Goal: Information Seeking & Learning: Learn about a topic

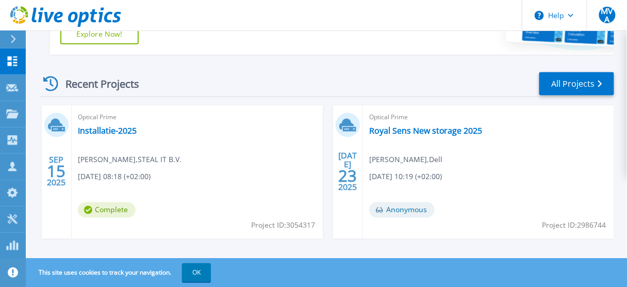
scroll to position [330, 0]
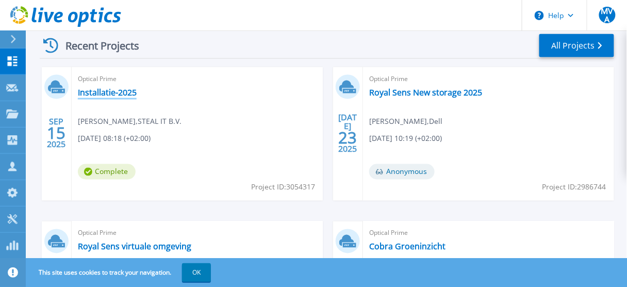
click at [109, 95] on link "Installatie-2025" at bounding box center [107, 92] width 59 height 10
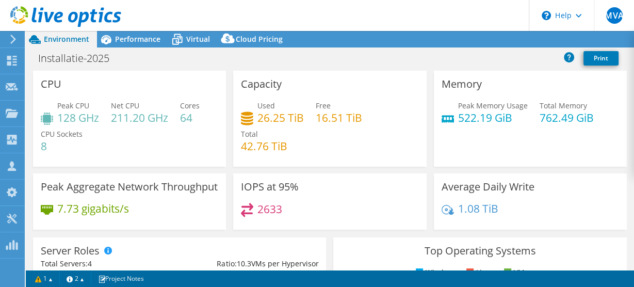
select select "USD"
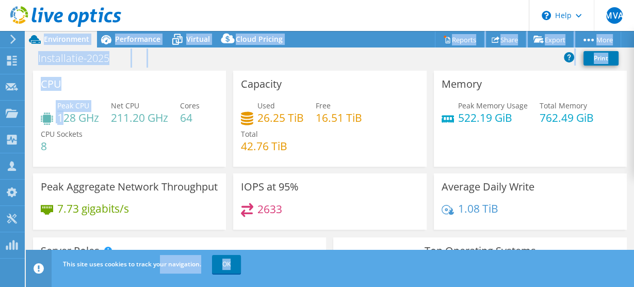
scroll to position [37, 0]
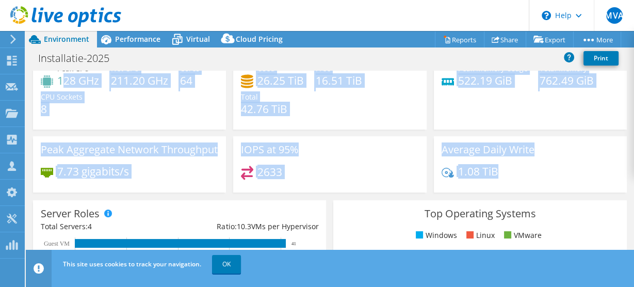
drag, startPoint x: 63, startPoint y: 118, endPoint x: 500, endPoint y: 175, distance: 440.9
click at [512, 181] on div "CPU Peak CPU 128 GHz Net CPU 211.20 GHz Cores 64 CPU Sockets 8 Capacity Used 26…" at bounding box center [329, 117] width 601 height 166
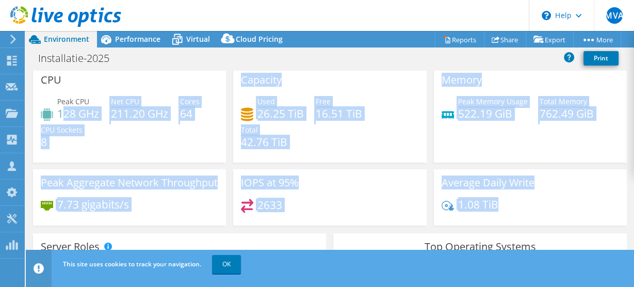
scroll to position [0, 0]
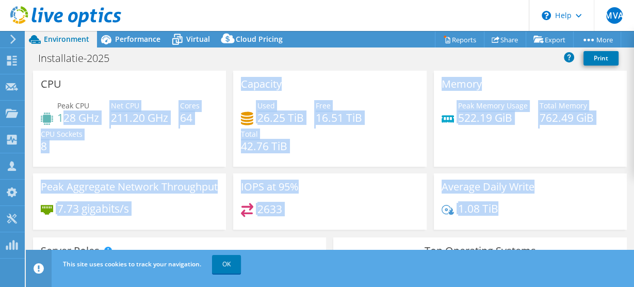
click at [300, 158] on div "Used 26.25 TiB Free 16.51 TiB Total 42.76 TiB" at bounding box center [329, 131] width 177 height 62
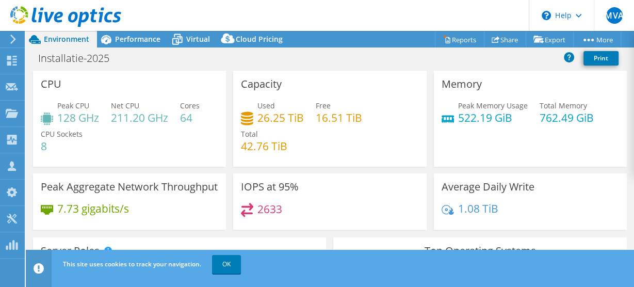
drag, startPoint x: 297, startPoint y: 150, endPoint x: 268, endPoint y: 143, distance: 29.6
click at [296, 150] on div "Used 26.25 TiB Free 16.51 TiB Total 42.76 TiB" at bounding box center [329, 131] width 177 height 62
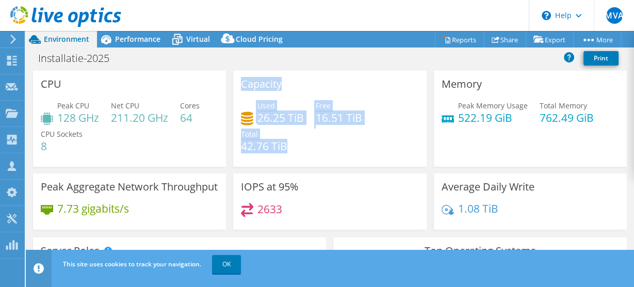
drag, startPoint x: 294, startPoint y: 145, endPoint x: 218, endPoint y: 144, distance: 75.8
click at [218, 144] on div "CPU Peak CPU 128 GHz Net CPU 211.20 GHz Cores 64 CPU Sockets 8 Capacity Used 26…" at bounding box center [329, 154] width 601 height 166
click at [268, 93] on div "Capacity Used 26.25 TiB Free 16.51 TiB Total 42.76 TiB" at bounding box center [329, 119] width 193 height 96
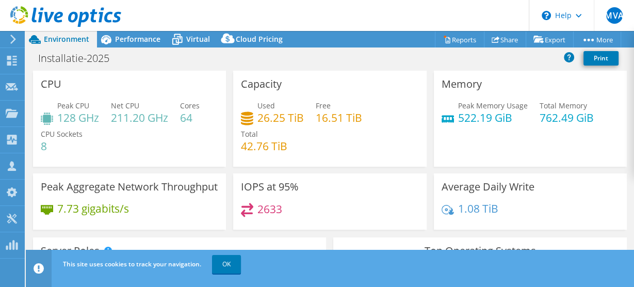
click at [253, 85] on h3 "Capacity" at bounding box center [261, 83] width 41 height 11
click at [237, 85] on div "Capacity Used 26.25 TiB Free 16.51 TiB Total 42.76 TiB" at bounding box center [329, 119] width 193 height 96
drag, startPoint x: 241, startPoint y: 84, endPoint x: 273, endPoint y: 105, distance: 38.5
click at [273, 105] on div "Capacity Used 26.25 TiB Free 16.51 TiB Total 42.76 TiB" at bounding box center [329, 119] width 193 height 96
click at [268, 118] on h4 "26.25 TiB" at bounding box center [280, 117] width 46 height 11
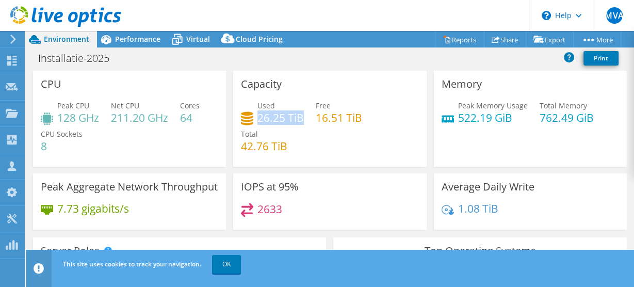
drag, startPoint x: 258, startPoint y: 118, endPoint x: 300, endPoint y: 119, distance: 42.3
click at [300, 119] on h4 "26.25 TiB" at bounding box center [280, 117] width 46 height 11
click at [287, 117] on h4 "26.25 TiB" at bounding box center [280, 117] width 46 height 11
drag, startPoint x: 287, startPoint y: 117, endPoint x: 301, endPoint y: 118, distance: 13.9
click at [301, 118] on div "Used 26.25 TiB Free 16.51 TiB Total 42.76 TiB" at bounding box center [329, 131] width 177 height 62
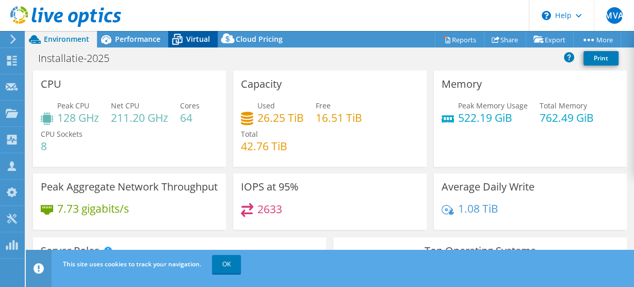
click at [194, 43] on span "Virtual" at bounding box center [198, 39] width 24 height 10
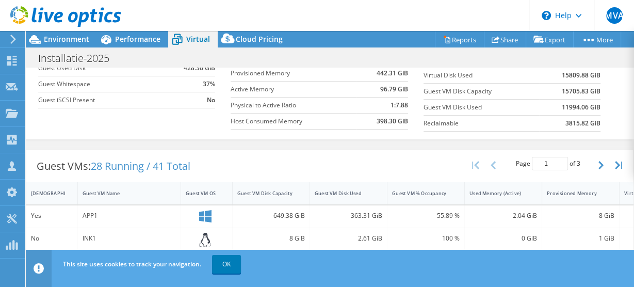
scroll to position [124, 0]
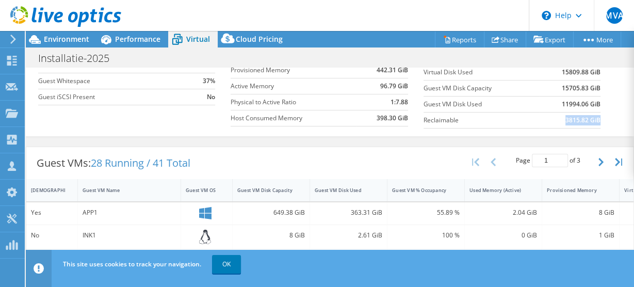
drag, startPoint x: 559, startPoint y: 121, endPoint x: 594, endPoint y: 121, distance: 34.5
click at [594, 121] on b "3815.82 GiB" at bounding box center [582, 120] width 35 height 10
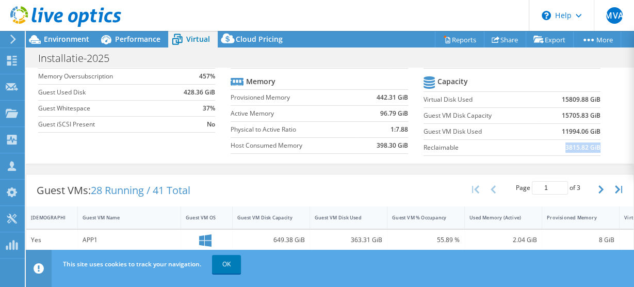
scroll to position [83, 0]
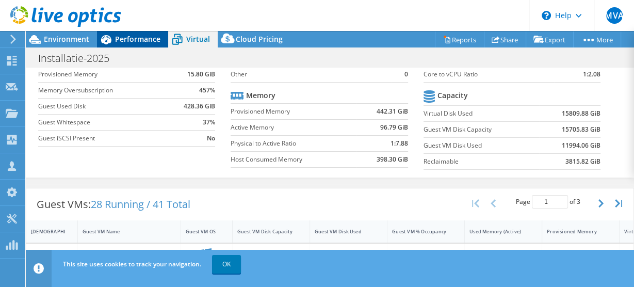
click at [151, 46] on div "Performance" at bounding box center [132, 39] width 71 height 17
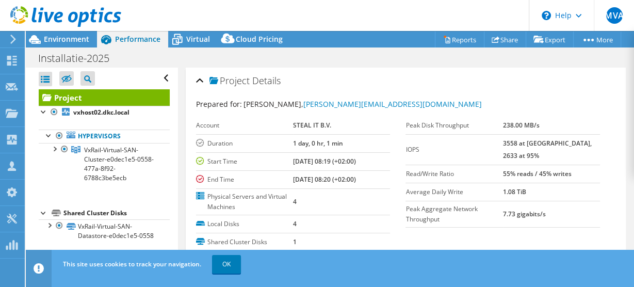
scroll to position [0, 0]
click at [76, 45] on div "Environment" at bounding box center [61, 39] width 71 height 17
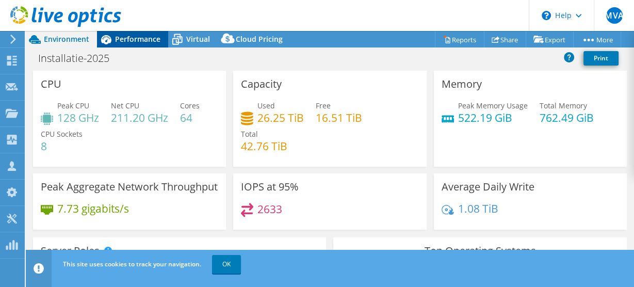
click at [131, 45] on div "Performance" at bounding box center [132, 39] width 71 height 17
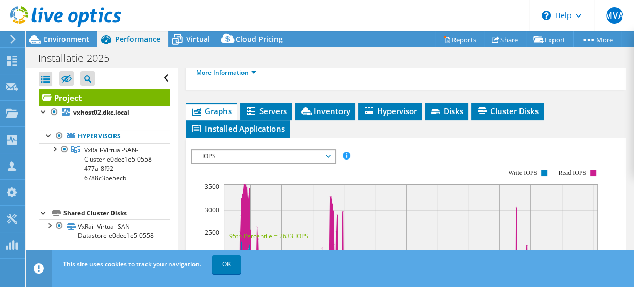
scroll to position [248, 0]
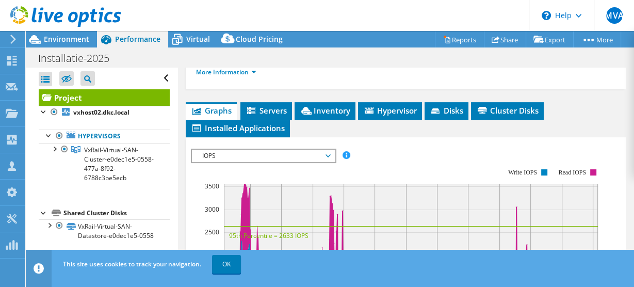
click at [218, 153] on span "IOPS" at bounding box center [263, 156] width 133 height 12
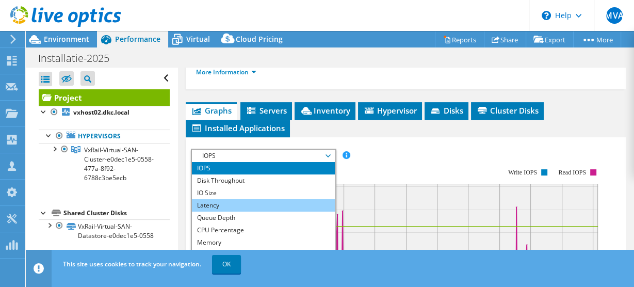
scroll to position [37, 0]
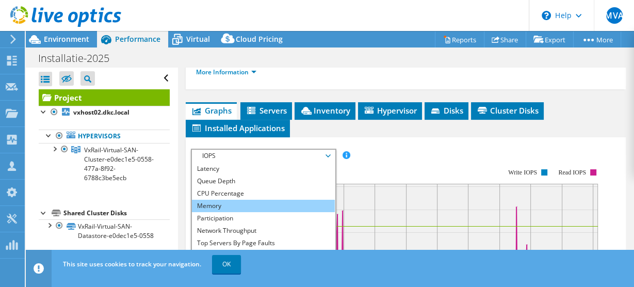
click at [217, 204] on li "Memory" at bounding box center [263, 206] width 143 height 12
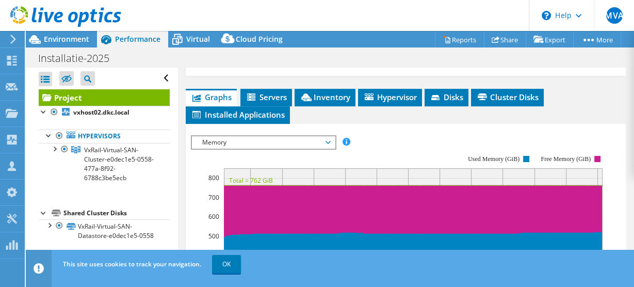
scroll to position [248, 0]
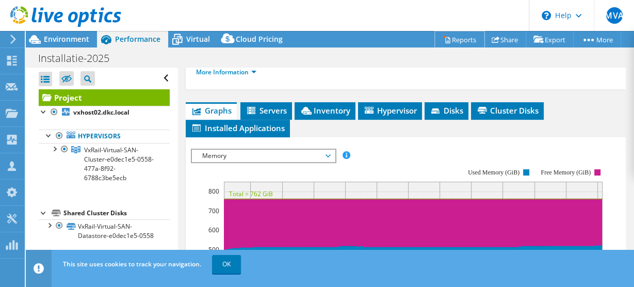
click at [444, 37] on link "Reports" at bounding box center [460, 39] width 50 height 16
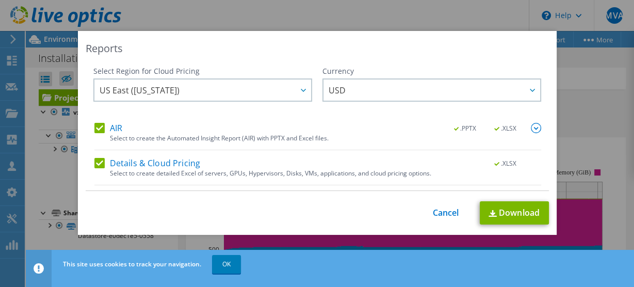
scroll to position [63, 0]
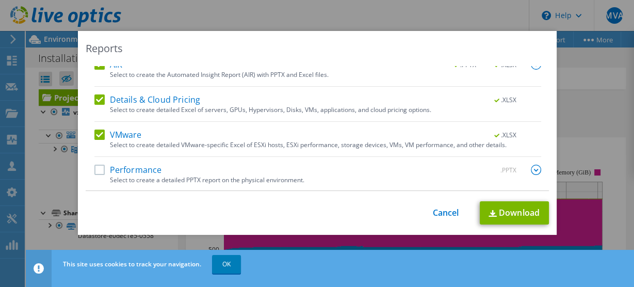
click at [99, 168] on label "Performance" at bounding box center [128, 169] width 68 height 10
click at [0, 0] on input "Performance" at bounding box center [0, 0] width 0 height 0
click at [506, 215] on link "Download" at bounding box center [514, 212] width 69 height 23
click at [485, 11] on div "Reports Select Region for Cloud Pricing Asia Pacific (Hong Kong) Asia Pacific (…" at bounding box center [317, 143] width 634 height 287
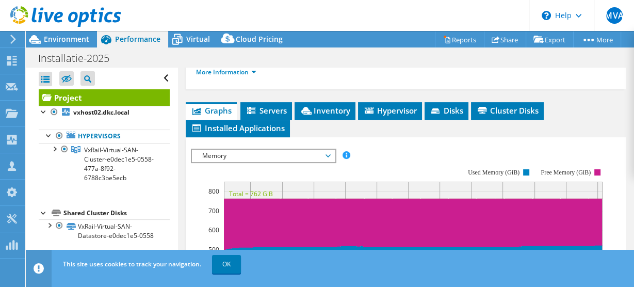
drag, startPoint x: 362, startPoint y: 147, endPoint x: 357, endPoint y: 145, distance: 5.4
click at [362, 149] on div "IOPS Disk Throughput IO Size Latency Queue Depth CPU Percentage Memory Page Fau…" at bounding box center [406, 156] width 430 height 14
click at [72, 32] on div at bounding box center [60, 17] width 121 height 35
click at [73, 40] on span "Environment" at bounding box center [66, 39] width 45 height 10
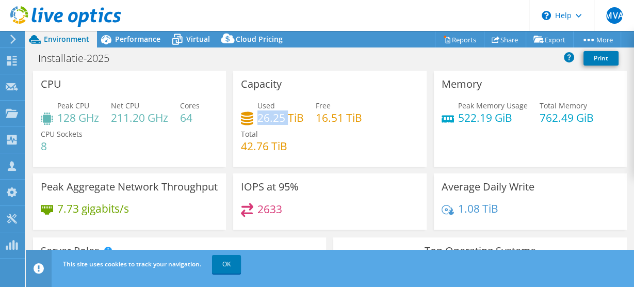
drag, startPoint x: 285, startPoint y: 120, endPoint x: 257, endPoint y: 122, distance: 27.9
click at [257, 122] on h4 "26.25 TiB" at bounding box center [280, 117] width 46 height 11
drag, startPoint x: 489, startPoint y: 119, endPoint x: 456, endPoint y: 121, distance: 32.6
click at [458, 121] on h4 "522.19 GiB" at bounding box center [493, 117] width 70 height 11
drag, startPoint x: 257, startPoint y: 208, endPoint x: 282, endPoint y: 210, distance: 25.4
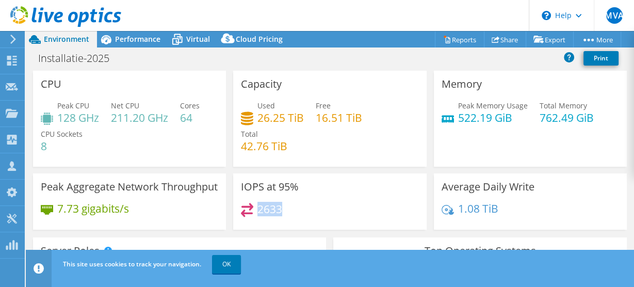
click at [282, 210] on div "2633" at bounding box center [329, 214] width 177 height 22
click at [476, 74] on div "Memory Peak Memory Usage 522.19 GiB Total Memory 762.49 GiB" at bounding box center [530, 119] width 200 height 96
drag, startPoint x: 494, startPoint y: 209, endPoint x: 449, endPoint y: 212, distance: 45.4
click at [448, 211] on div "1.08 TiB" at bounding box center [529, 214] width 177 height 22
click at [494, 205] on div "1.08 TiB" at bounding box center [529, 214] width 177 height 22
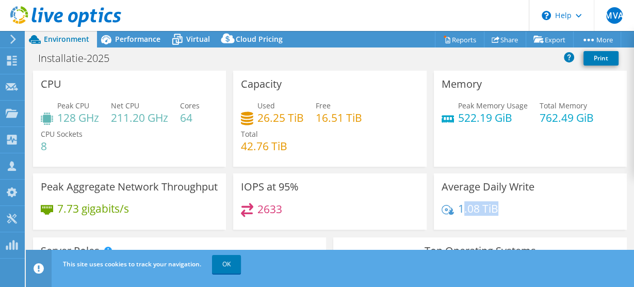
drag, startPoint x: 495, startPoint y: 207, endPoint x: 456, endPoint y: 214, distance: 39.2
click at [456, 214] on div "1.08 TiB" at bounding box center [529, 214] width 177 height 22
click at [458, 208] on h4 "1.08 TiB" at bounding box center [478, 208] width 40 height 11
drag, startPoint x: 455, startPoint y: 209, endPoint x: 490, endPoint y: 211, distance: 35.2
click at [490, 211] on h4 "1.08 TiB" at bounding box center [478, 208] width 40 height 11
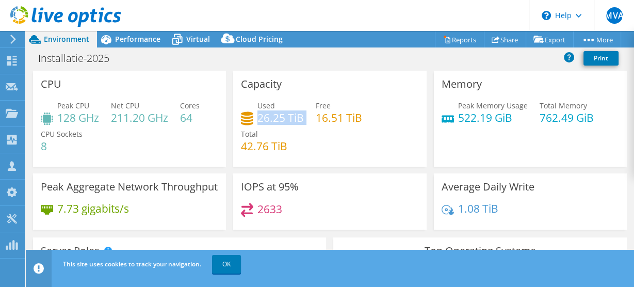
drag, startPoint x: 304, startPoint y: 117, endPoint x: 256, endPoint y: 120, distance: 48.1
click at [256, 120] on div "Used 26.25 TiB Free 16.51 TiB Total 42.76 TiB" at bounding box center [329, 131] width 177 height 62
drag, startPoint x: 312, startPoint y: 120, endPoint x: 361, endPoint y: 120, distance: 48.5
click at [361, 120] on div "Used 26.25 TiB Free 16.51 TiB Total 42.76 TiB" at bounding box center [329, 131] width 177 height 62
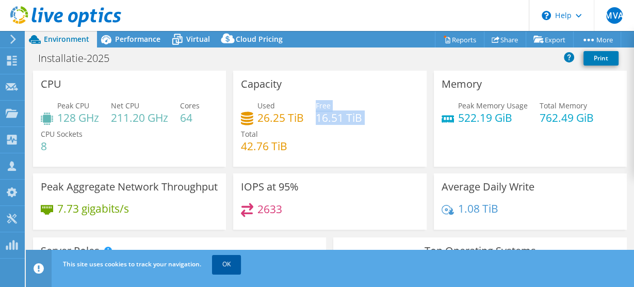
click at [221, 261] on link "OK" at bounding box center [226, 264] width 29 height 19
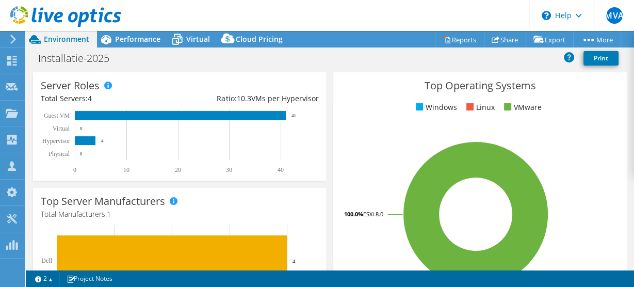
scroll to position [83, 0]
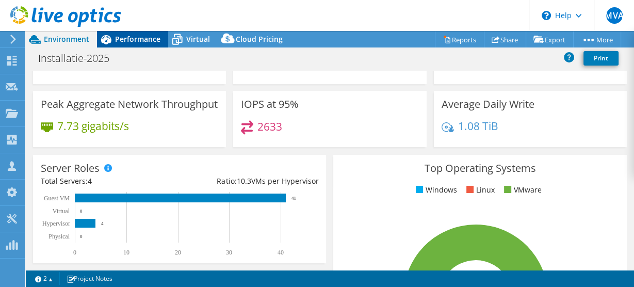
click at [139, 43] on span "Performance" at bounding box center [137, 39] width 45 height 10
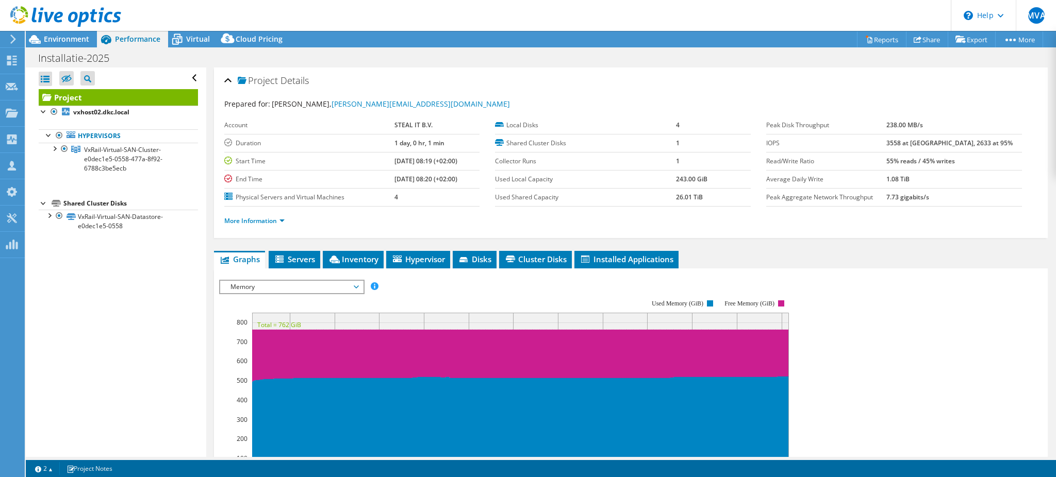
scroll to position [37, 0]
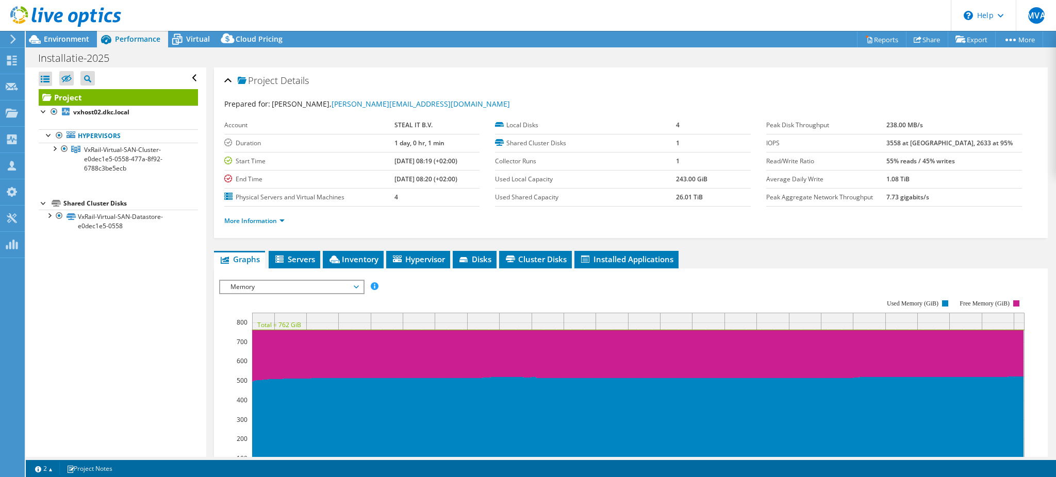
click at [394, 145] on b "1 day, 0 hr, 1 min" at bounding box center [419, 143] width 50 height 9
drag, startPoint x: 380, startPoint y: 144, endPoint x: 439, endPoint y: 145, distance: 59.8
click at [439, 145] on tr "Duration 1 day, 0 hr, 1 min" at bounding box center [352, 143] width 256 height 18
drag, startPoint x: 381, startPoint y: 162, endPoint x: 413, endPoint y: 163, distance: 32.0
click at [433, 162] on b "09/15/2025, 08:19 (+02:00)" at bounding box center [425, 161] width 63 height 9
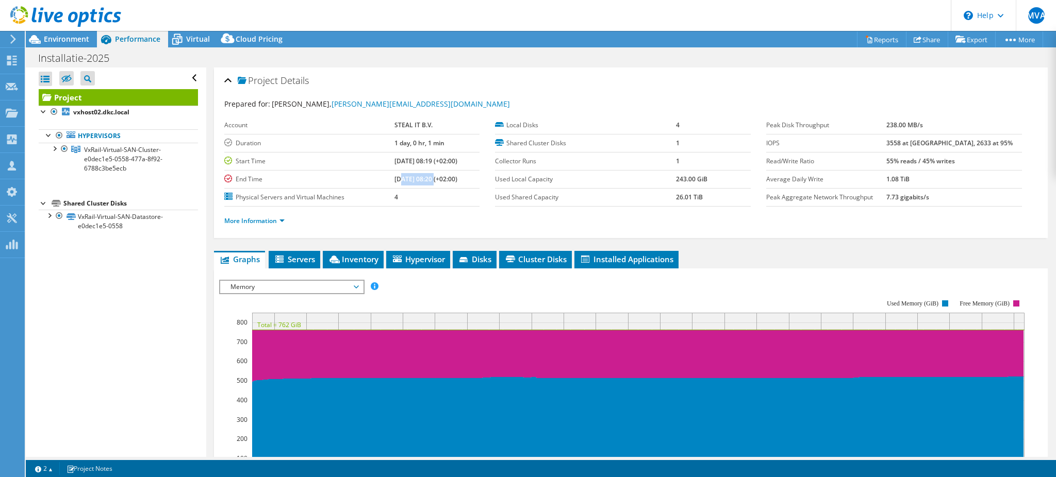
drag, startPoint x: 386, startPoint y: 174, endPoint x: 421, endPoint y: 176, distance: 34.6
click at [421, 176] on b "09/16/2025, 08:20 (+02:00)" at bounding box center [425, 179] width 63 height 9
drag, startPoint x: 381, startPoint y: 138, endPoint x: 388, endPoint y: 144, distance: 9.9
click at [438, 136] on td "1 day, 0 hr, 1 min" at bounding box center [437, 143] width 86 height 18
drag, startPoint x: 384, startPoint y: 156, endPoint x: 435, endPoint y: 153, distance: 51.7
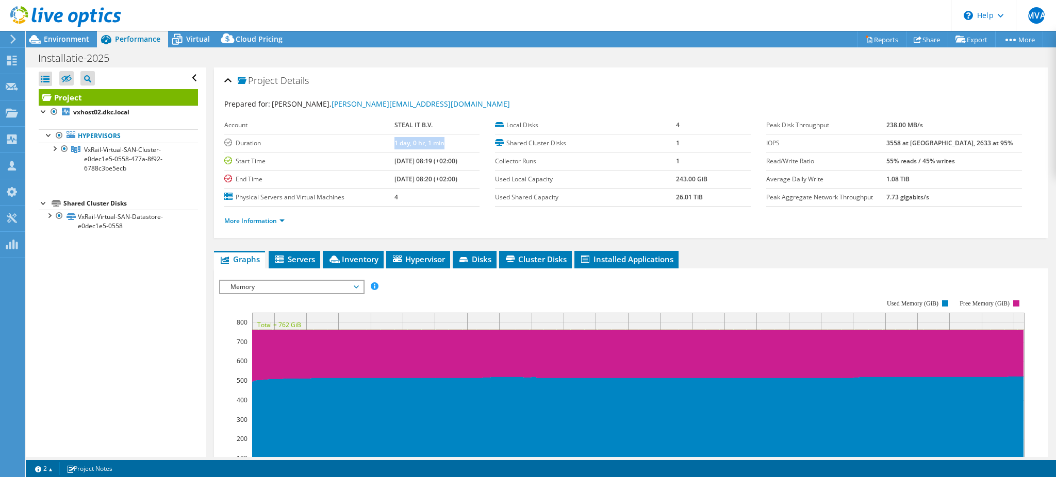
click at [435, 153] on tr "Start Time 09/15/2025, 08:19 (+02:00)" at bounding box center [352, 161] width 256 height 18
drag, startPoint x: 384, startPoint y: 172, endPoint x: 405, endPoint y: 175, distance: 21.4
click at [405, 175] on td "09/16/2025, 08:20 (+02:00)" at bounding box center [437, 179] width 86 height 18
drag, startPoint x: 381, startPoint y: 145, endPoint x: 432, endPoint y: 149, distance: 51.7
click at [432, 149] on td "1 day, 0 hr, 1 min" at bounding box center [437, 143] width 86 height 18
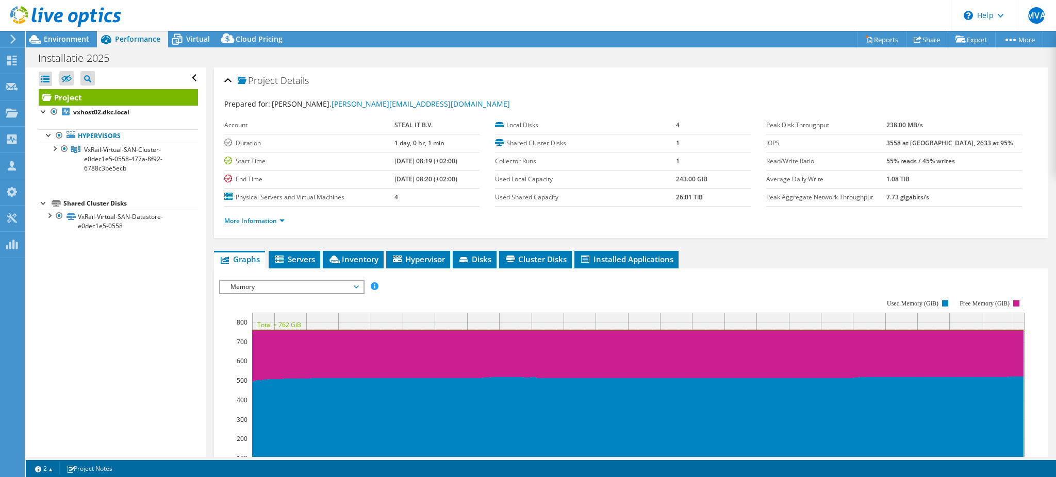
click at [394, 157] on b "09/15/2025, 08:19 (+02:00)" at bounding box center [425, 161] width 63 height 9
click at [394, 185] on td "09/16/2025, 08:20 (+02:00)" at bounding box center [437, 179] width 86 height 18
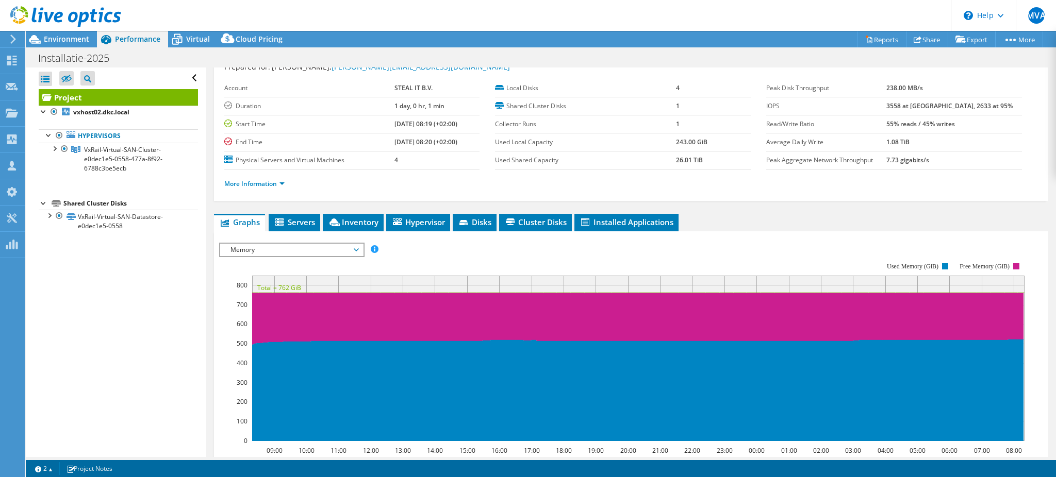
scroll to position [0, 0]
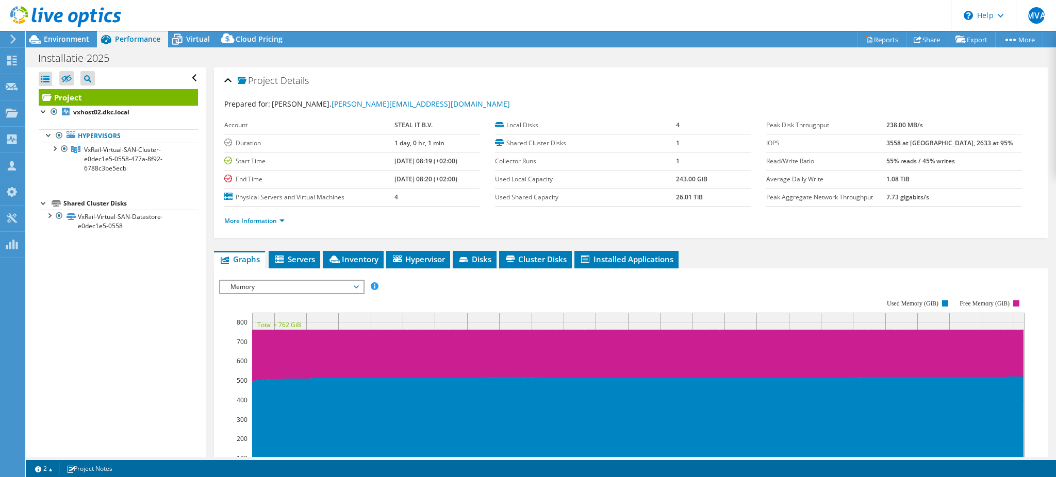
click at [265, 285] on span "Memory" at bounding box center [291, 287] width 133 height 12
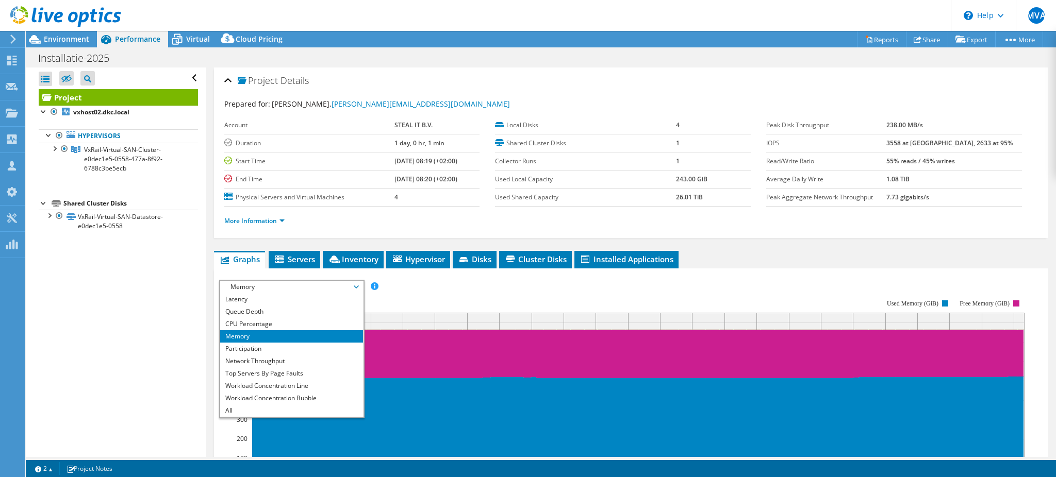
click at [569, 286] on rect at bounding box center [621, 389] width 805 height 206
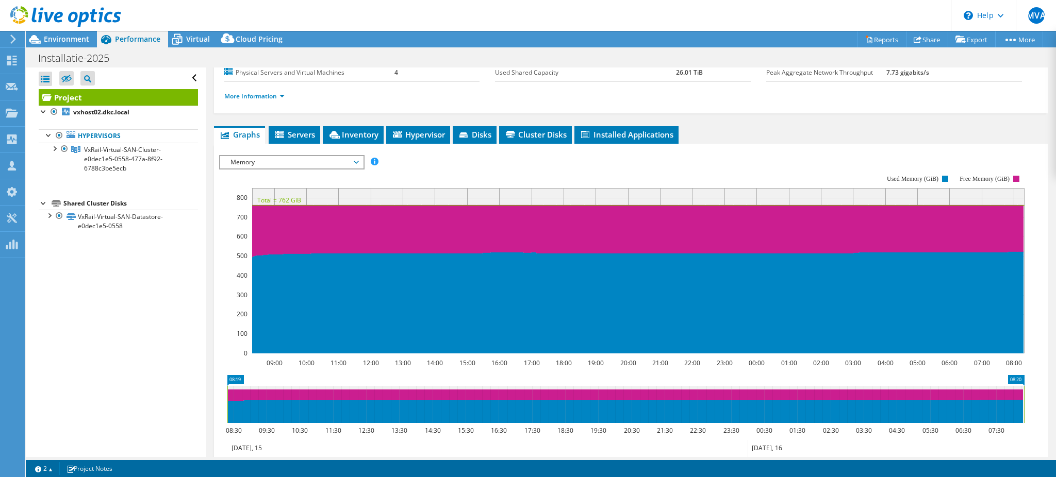
scroll to position [137, 0]
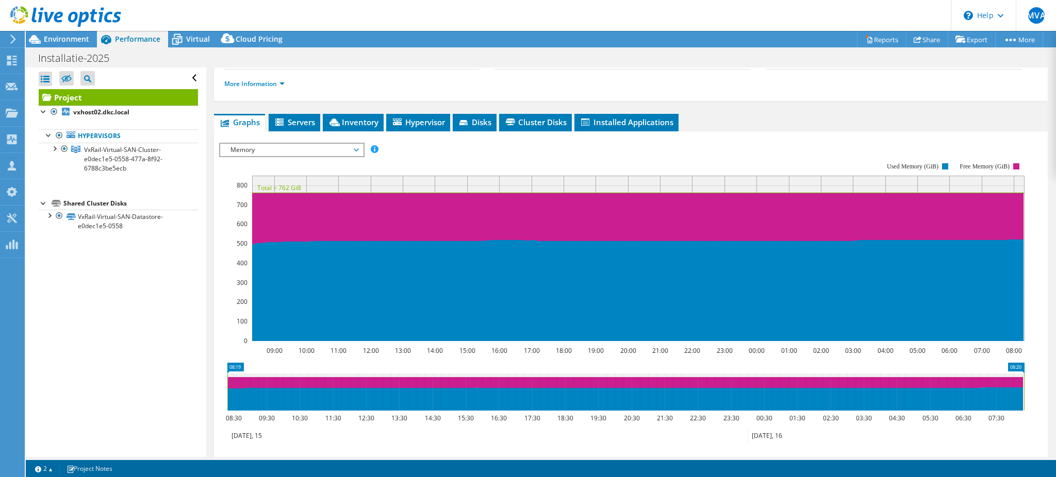
click at [232, 146] on span "Memory" at bounding box center [291, 150] width 133 height 12
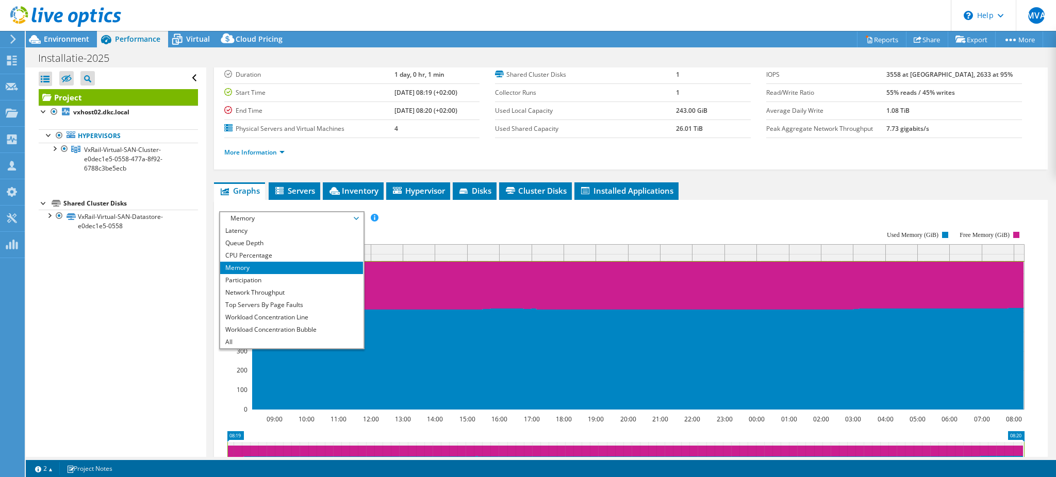
scroll to position [0, 0]
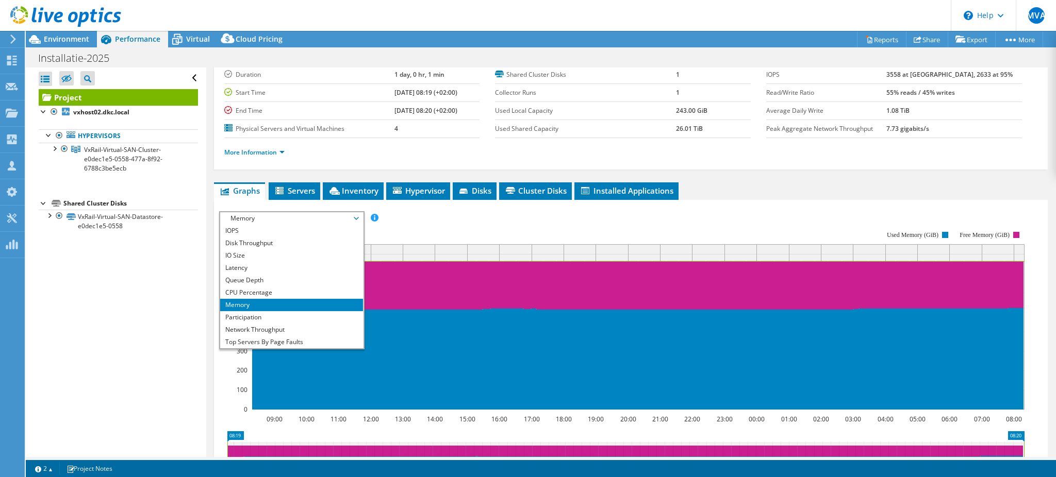
click at [458, 220] on rect at bounding box center [621, 321] width 805 height 206
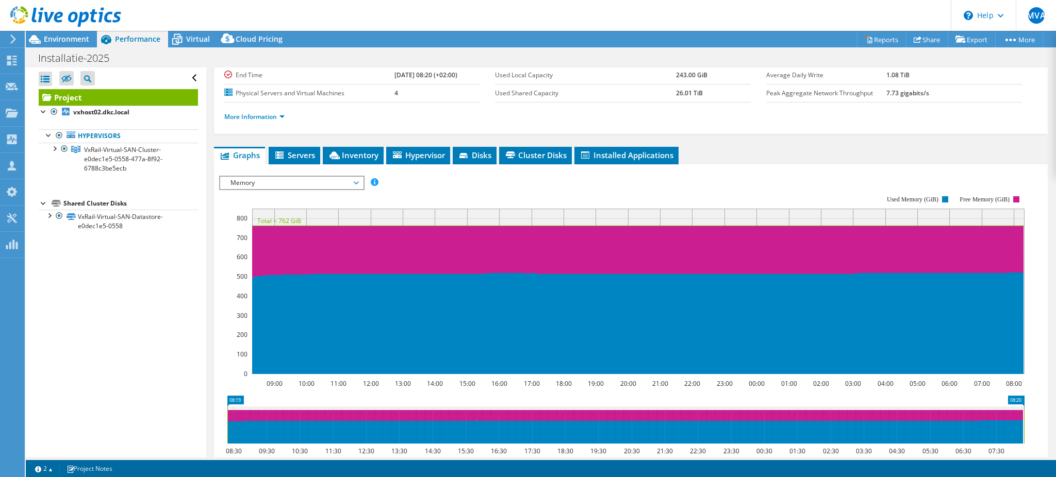
scroll to position [137, 0]
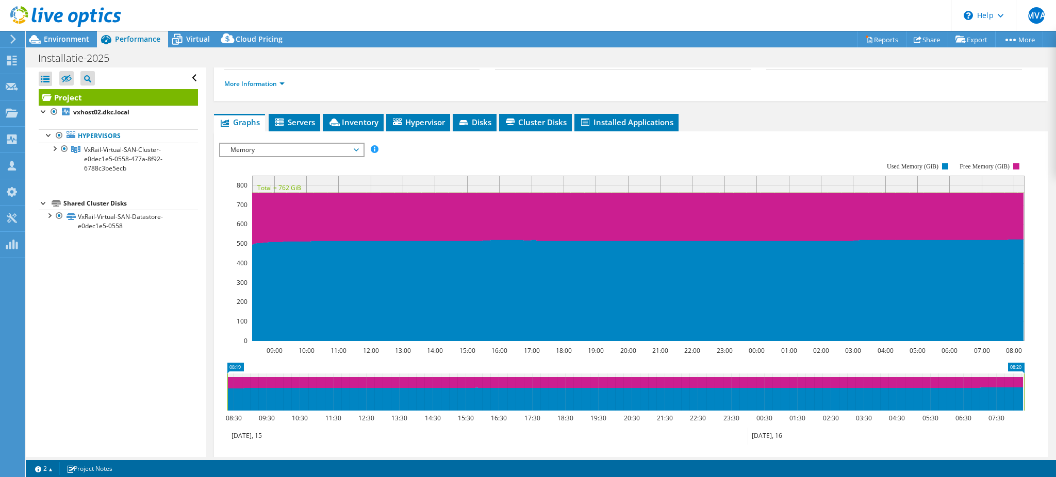
click at [261, 149] on span "Memory" at bounding box center [291, 150] width 133 height 12
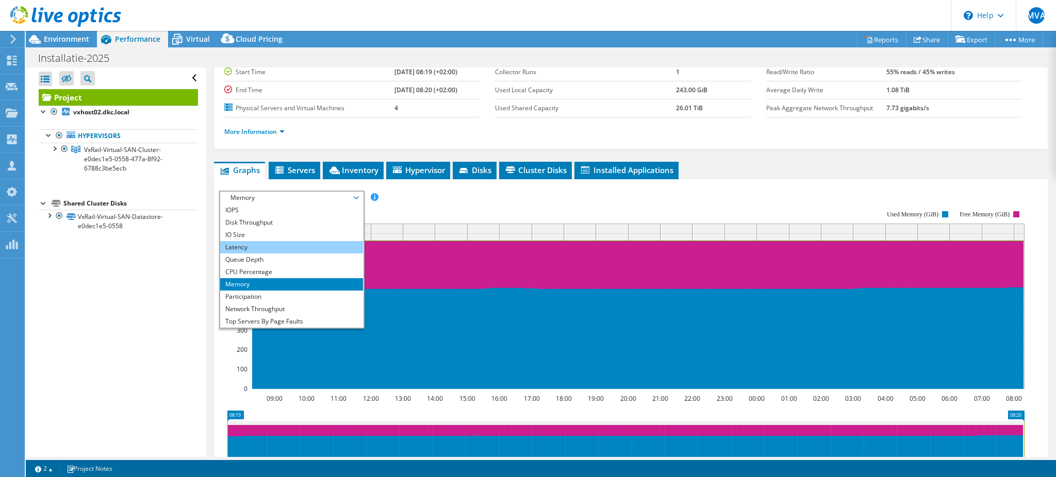
scroll to position [69, 0]
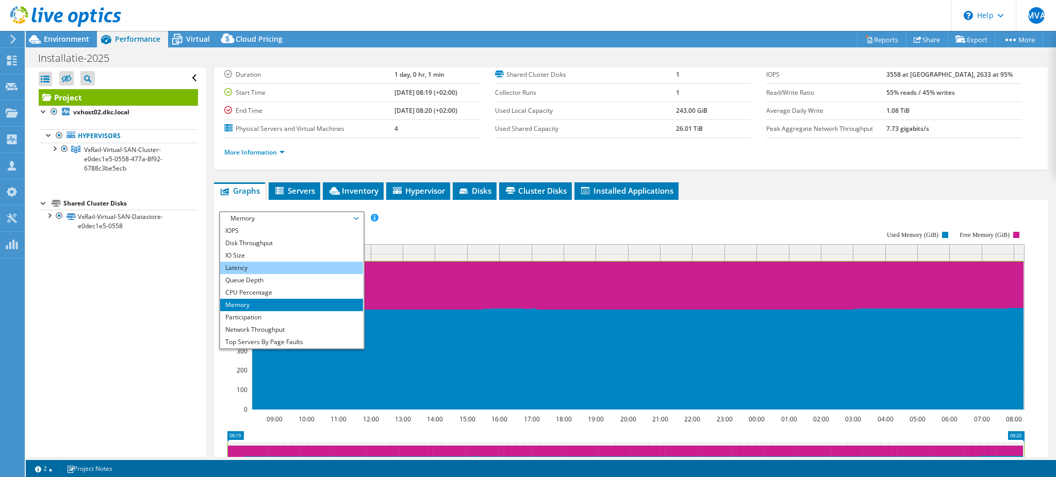
click at [253, 267] on li "Latency" at bounding box center [291, 268] width 143 height 12
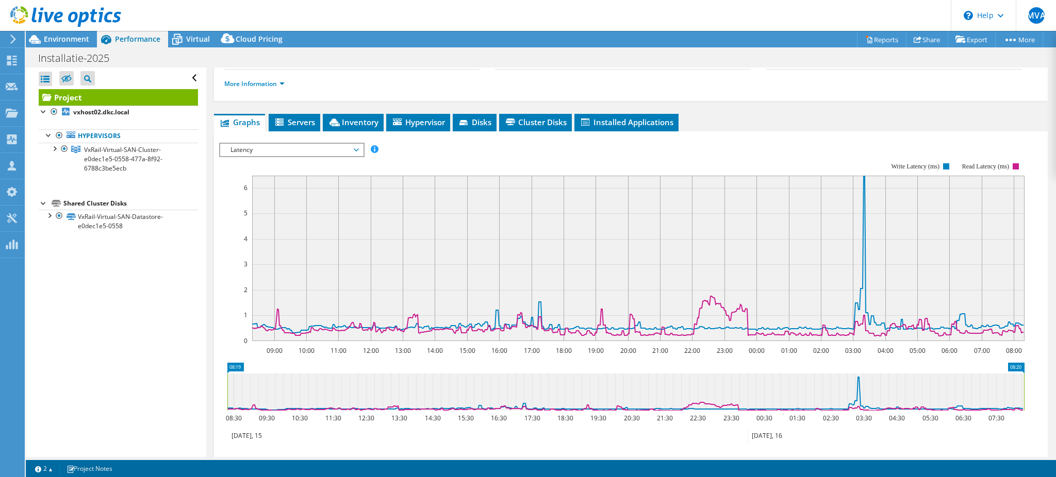
scroll to position [206, 0]
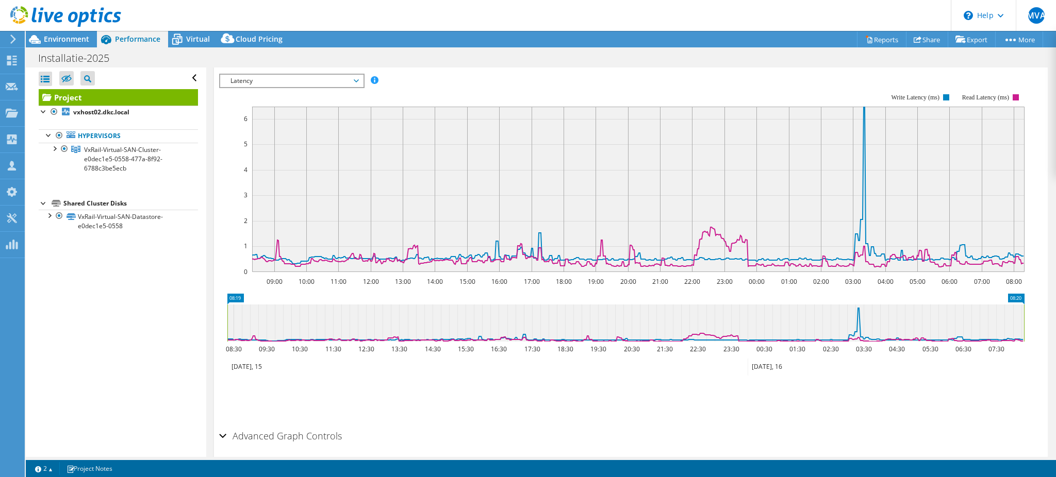
click at [248, 81] on span "Latency" at bounding box center [291, 81] width 133 height 12
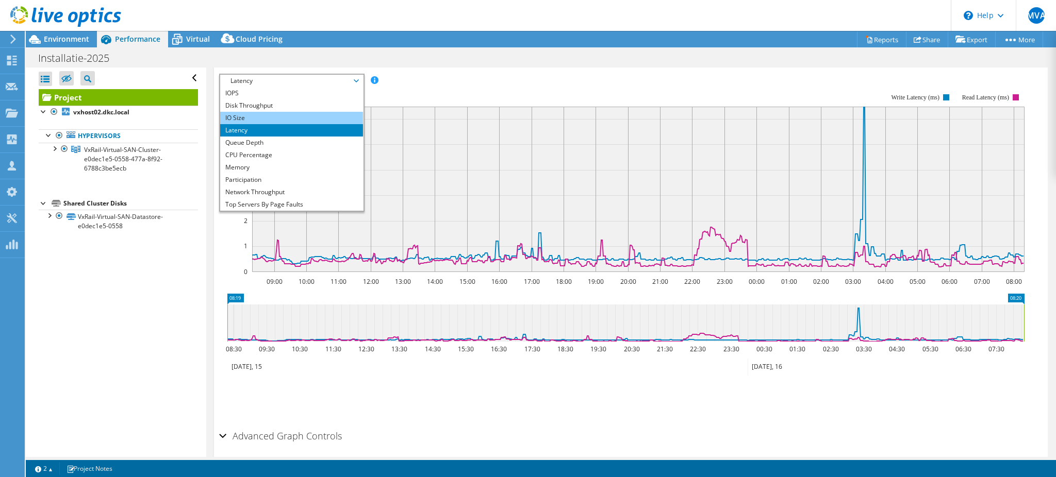
click at [241, 116] on li "IO Size" at bounding box center [291, 118] width 143 height 12
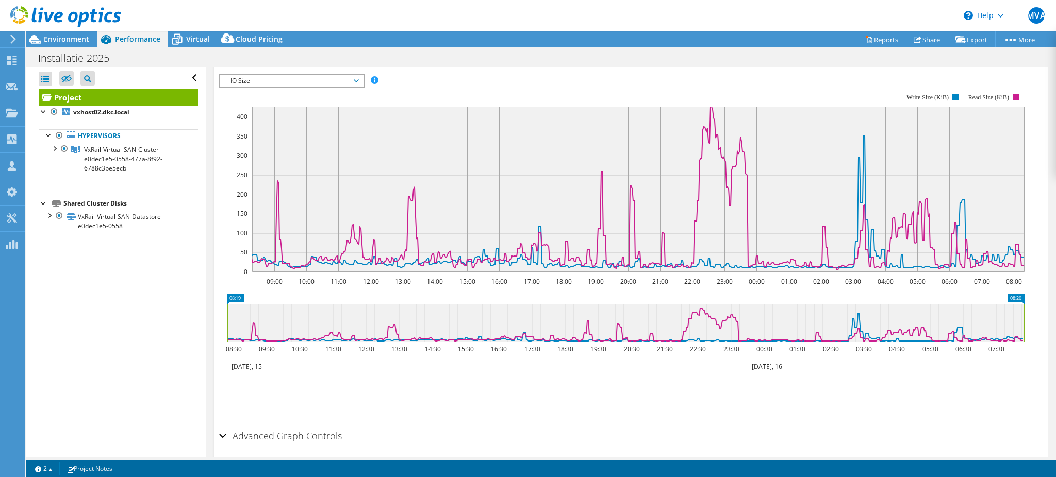
click at [257, 78] on span "IO Size" at bounding box center [291, 81] width 133 height 12
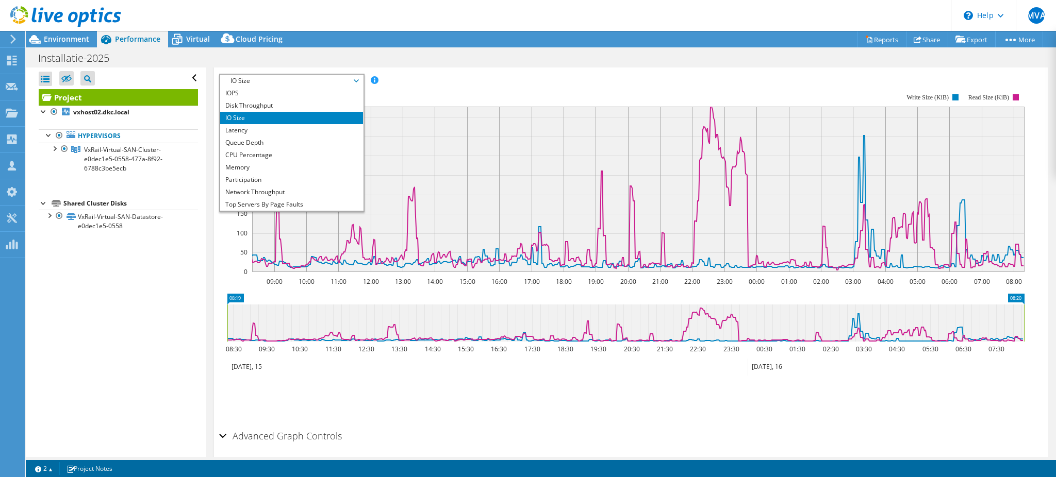
click at [217, 254] on section "IOPS Disk Throughput IO Size Latency Queue Depth CPU Percentage Memory Page Fau…" at bounding box center [631, 270] width 834 height 417
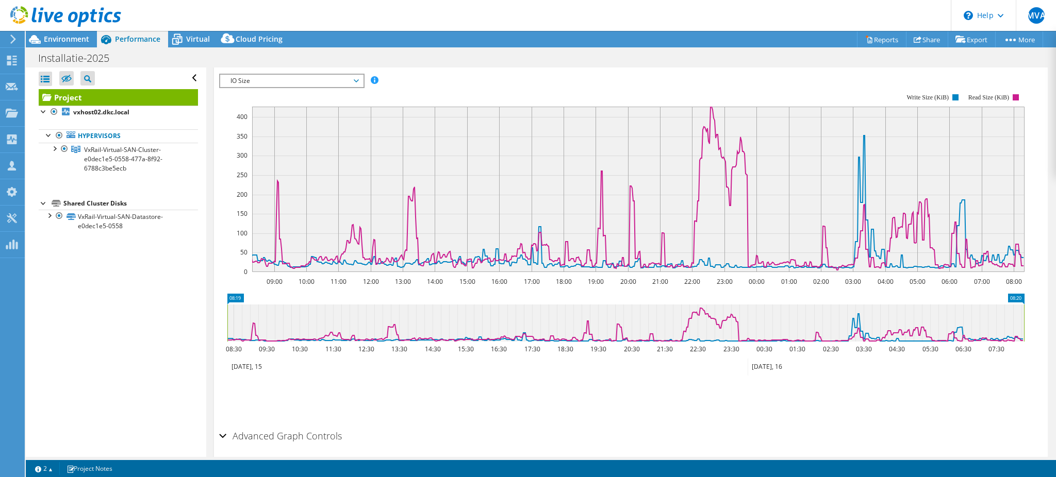
click at [254, 80] on span "IO Size" at bounding box center [291, 81] width 133 height 12
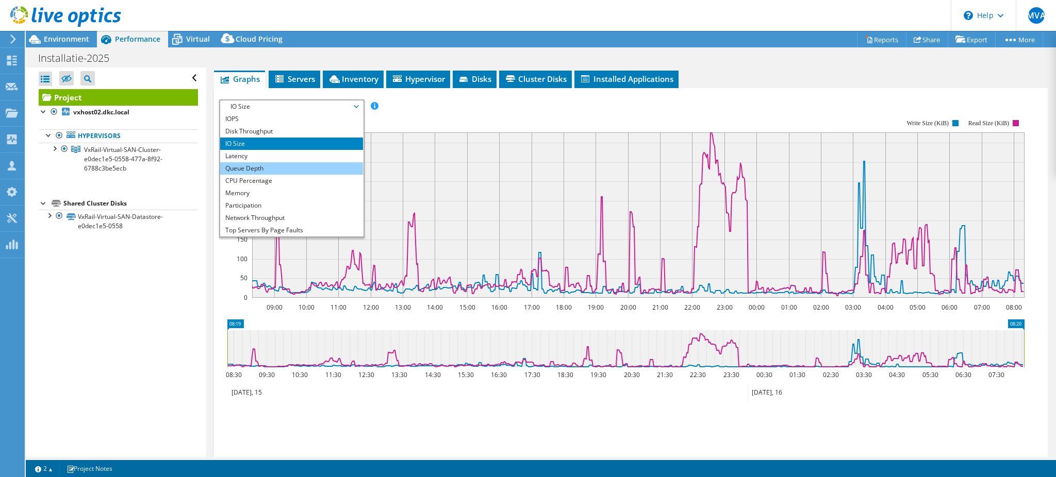
scroll to position [137, 0]
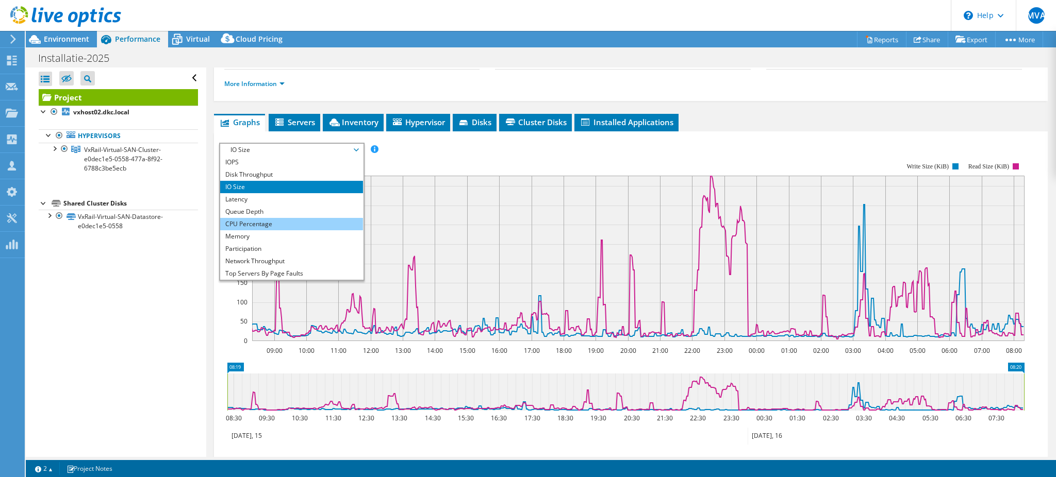
click at [251, 226] on li "CPU Percentage" at bounding box center [291, 224] width 143 height 12
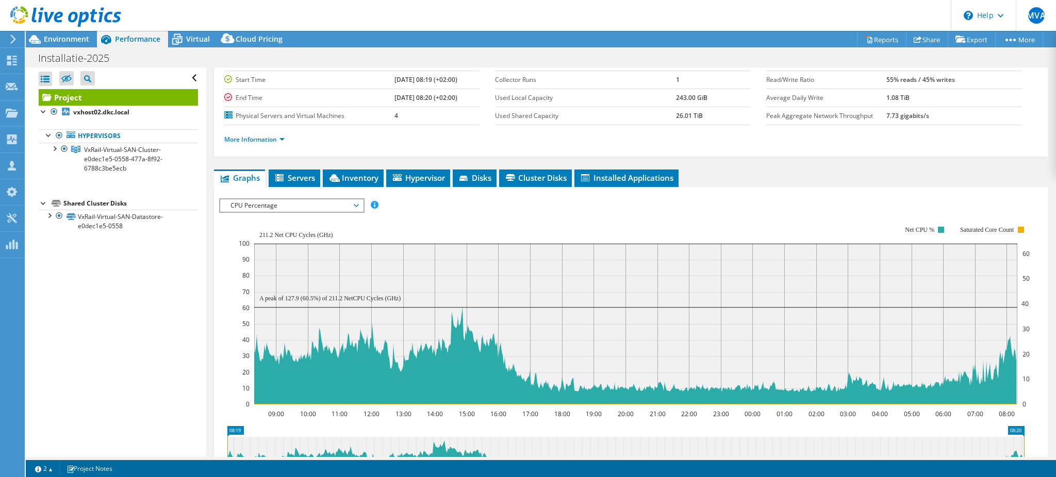
scroll to position [45, 0]
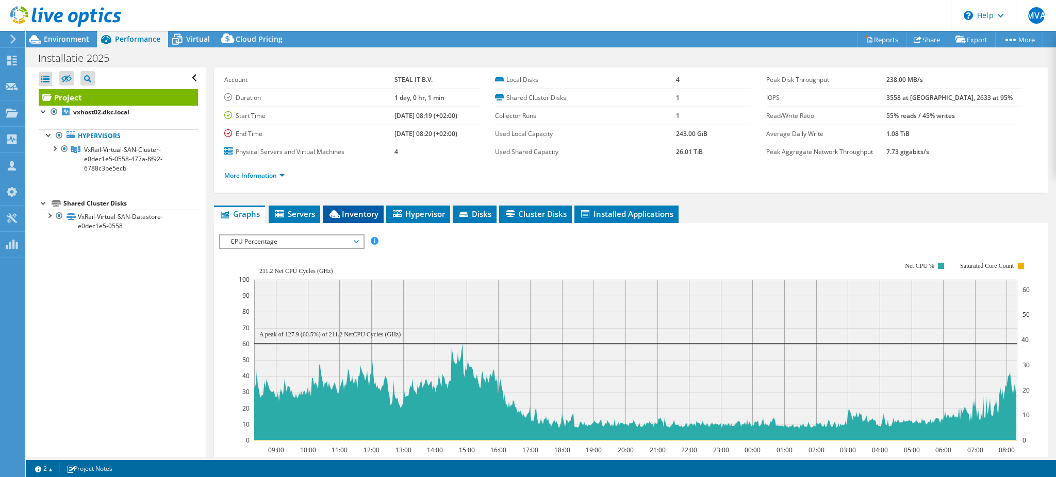
click at [353, 209] on span "Inventory" at bounding box center [353, 214] width 51 height 10
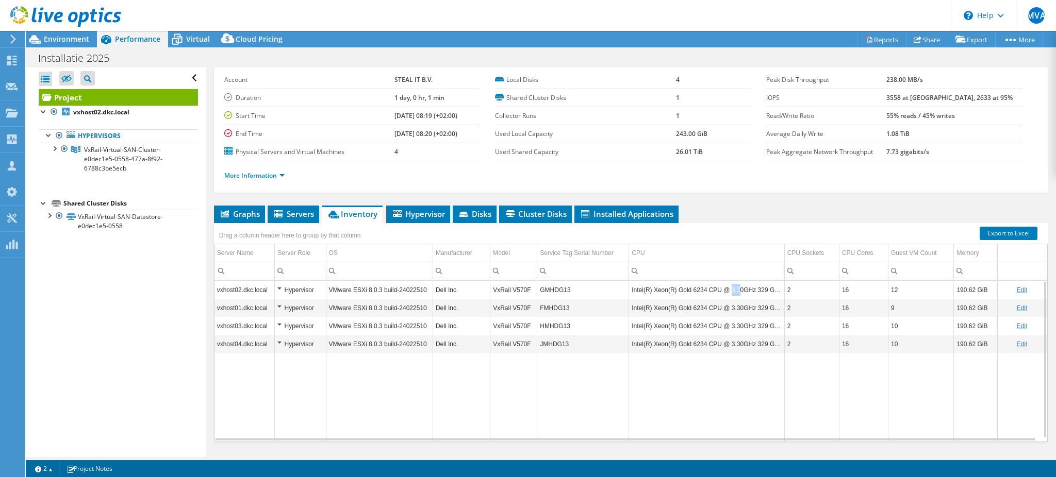
drag, startPoint x: 722, startPoint y: 290, endPoint x: 731, endPoint y: 294, distance: 9.2
click at [633, 286] on td "Intel(R) Xeon(R) Gold 6234 CPU @ 3.30GHz 329 GHz" at bounding box center [706, 290] width 155 height 18
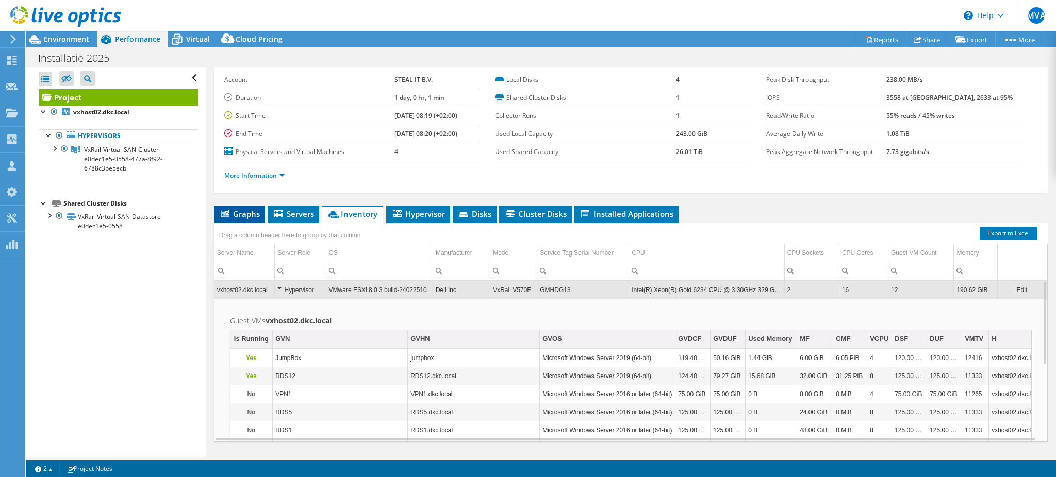
click at [245, 213] on span "Graphs" at bounding box center [239, 214] width 41 height 10
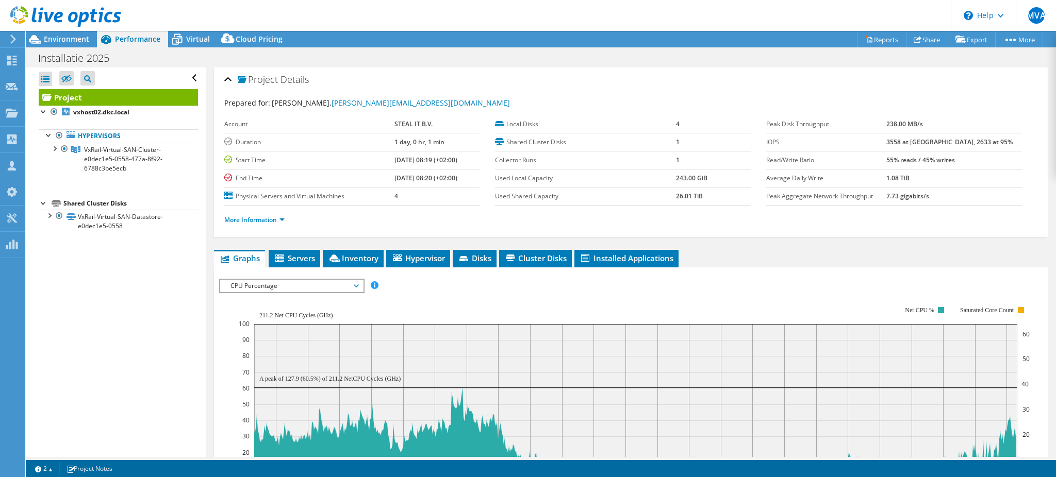
scroll to position [0, 0]
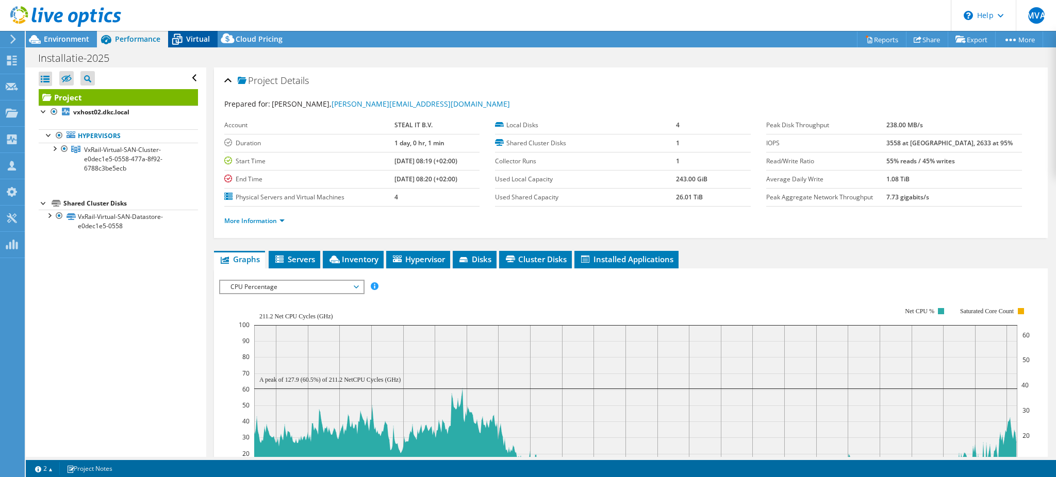
click at [195, 37] on span "Virtual" at bounding box center [198, 39] width 24 height 10
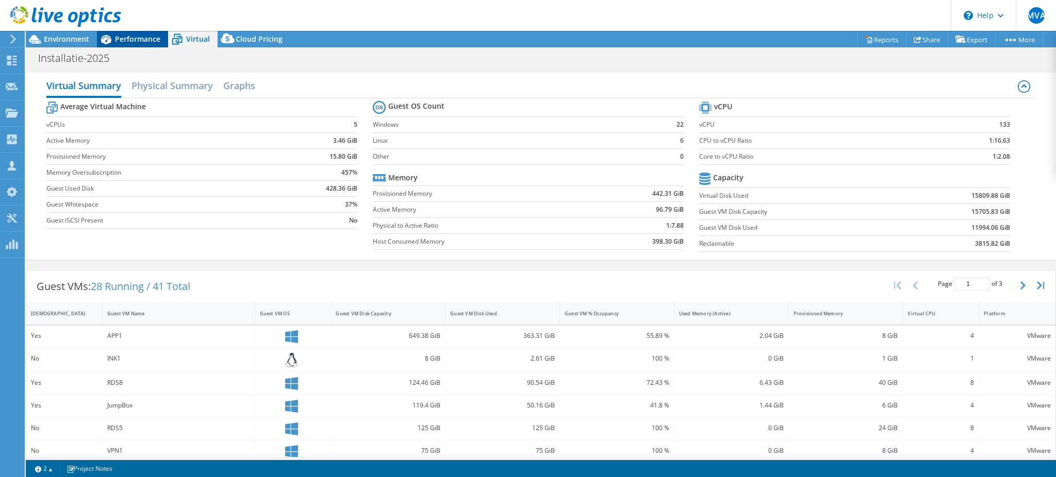
click at [145, 34] on span "Performance" at bounding box center [137, 39] width 45 height 10
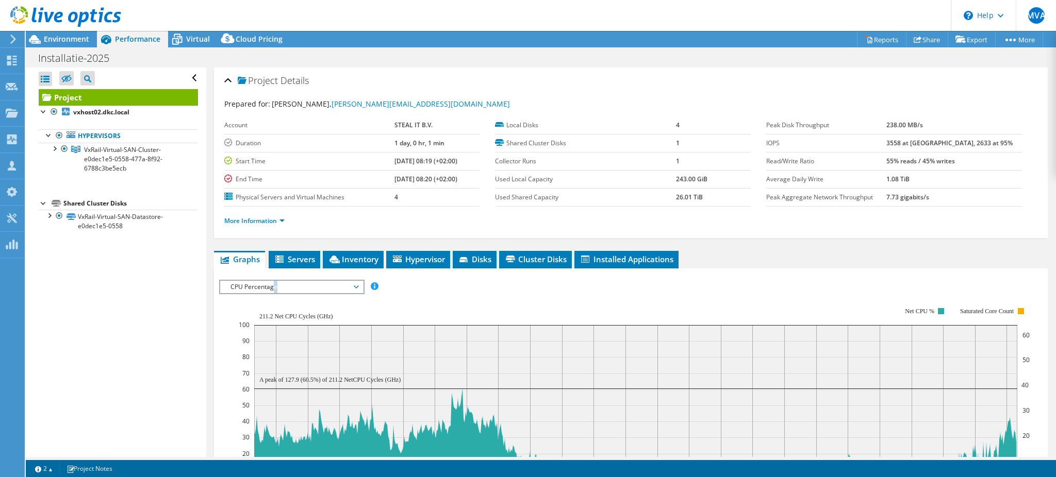
drag, startPoint x: 274, startPoint y: 284, endPoint x: 274, endPoint y: 303, distance: 18.6
click at [273, 284] on span "CPU Percentage" at bounding box center [291, 287] width 133 height 12
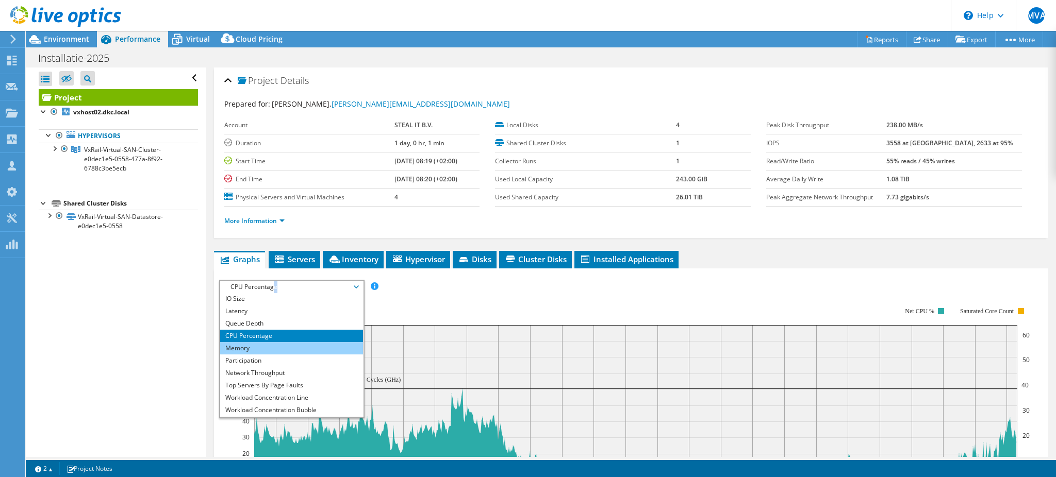
scroll to position [37, 0]
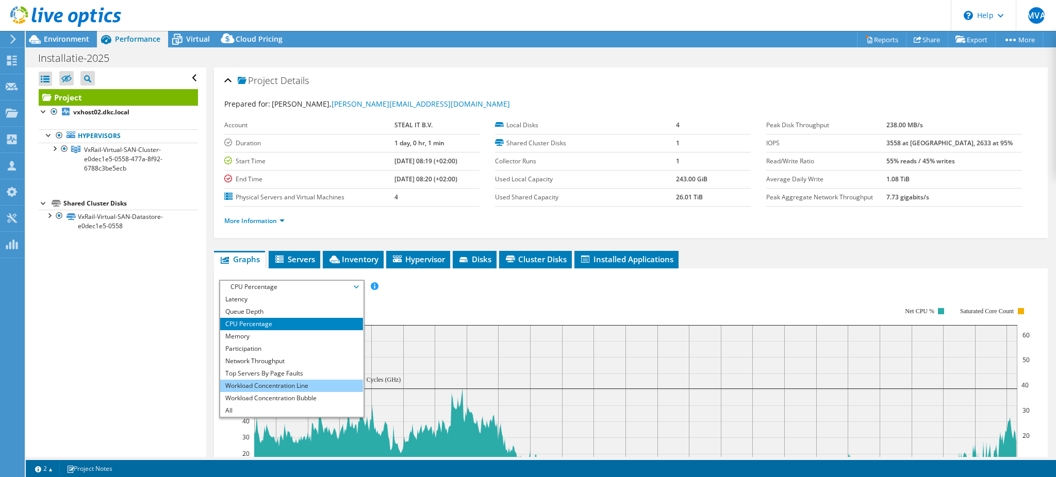
click at [265, 286] on li "Workload Concentration Line" at bounding box center [291, 386] width 143 height 12
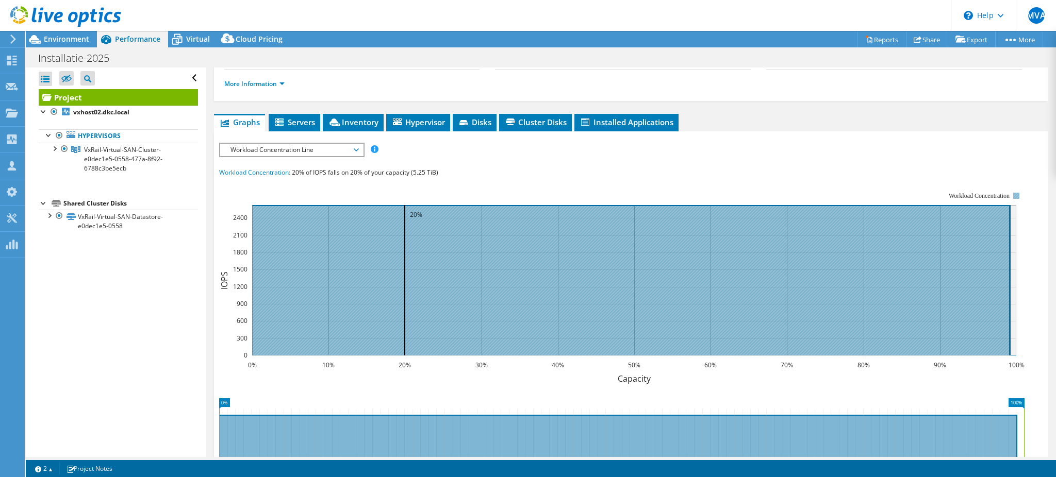
scroll to position [206, 0]
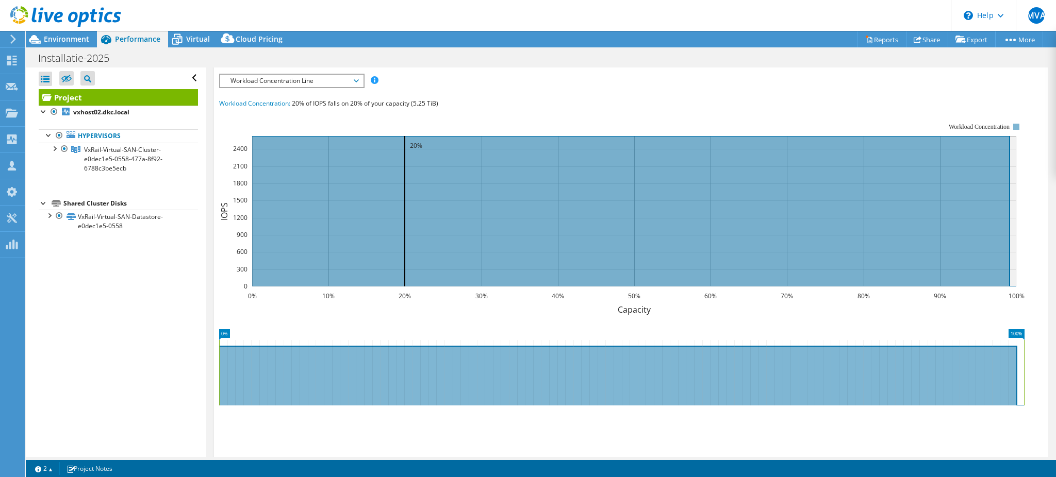
click at [259, 79] on span "Workload Concentration Line" at bounding box center [291, 81] width 133 height 12
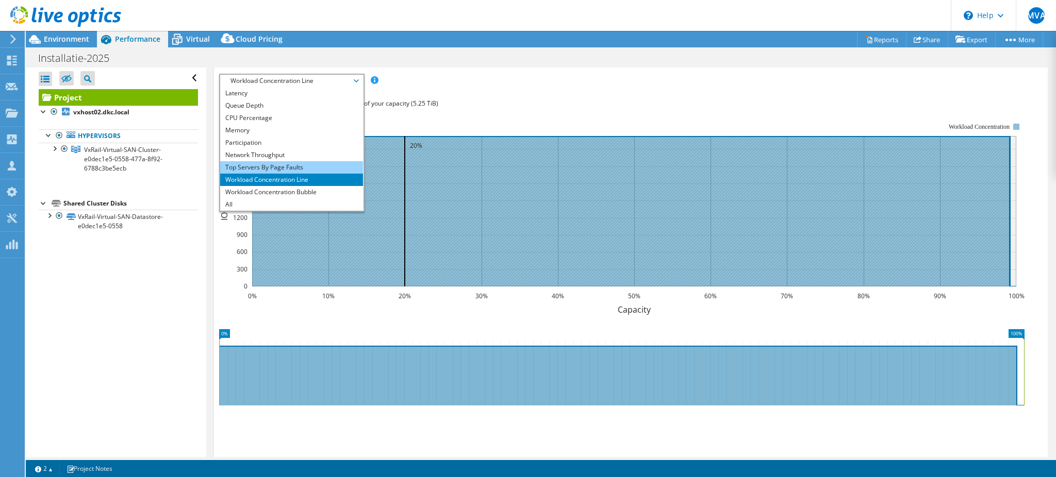
click at [284, 161] on li "Top Servers By Page Faults" at bounding box center [291, 167] width 143 height 12
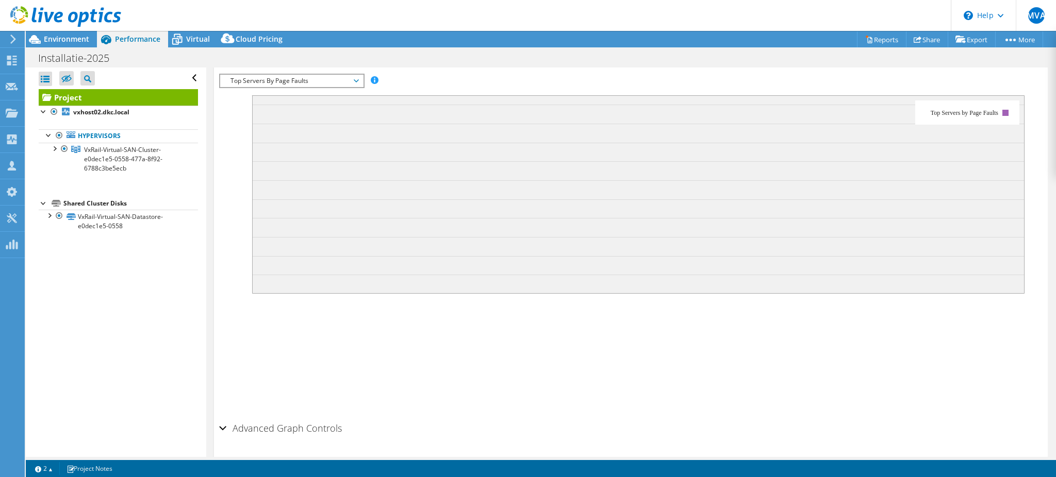
scroll to position [161, 0]
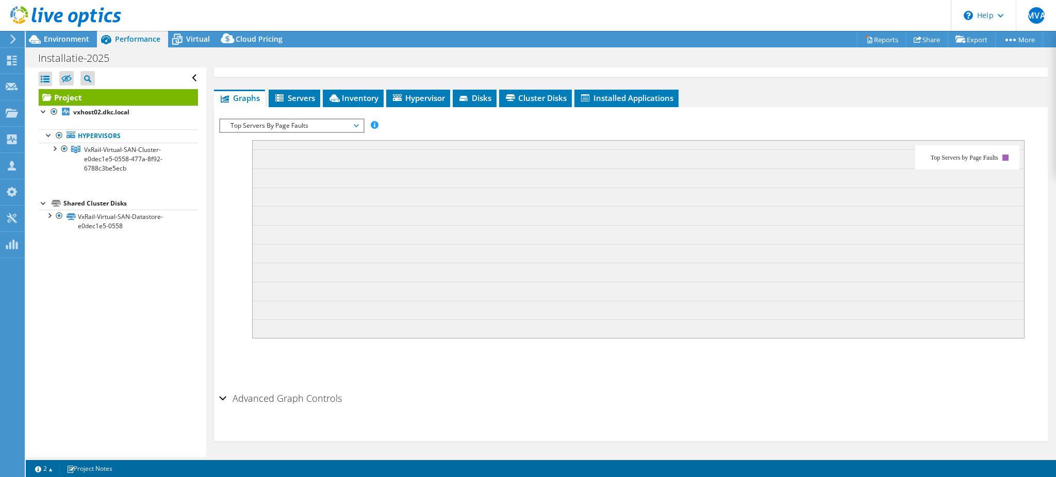
click at [286, 124] on span "Top Servers By Page Faults" at bounding box center [291, 126] width 133 height 12
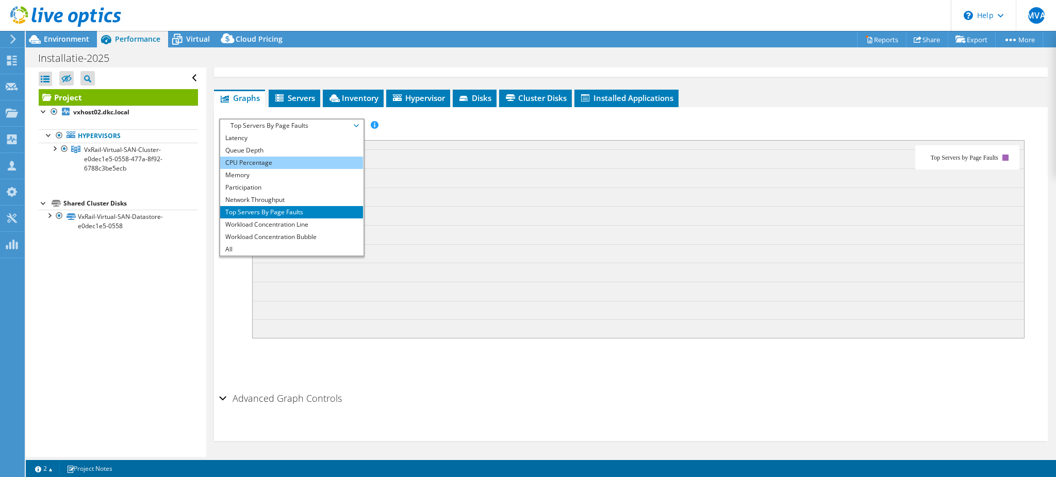
scroll to position [0, 0]
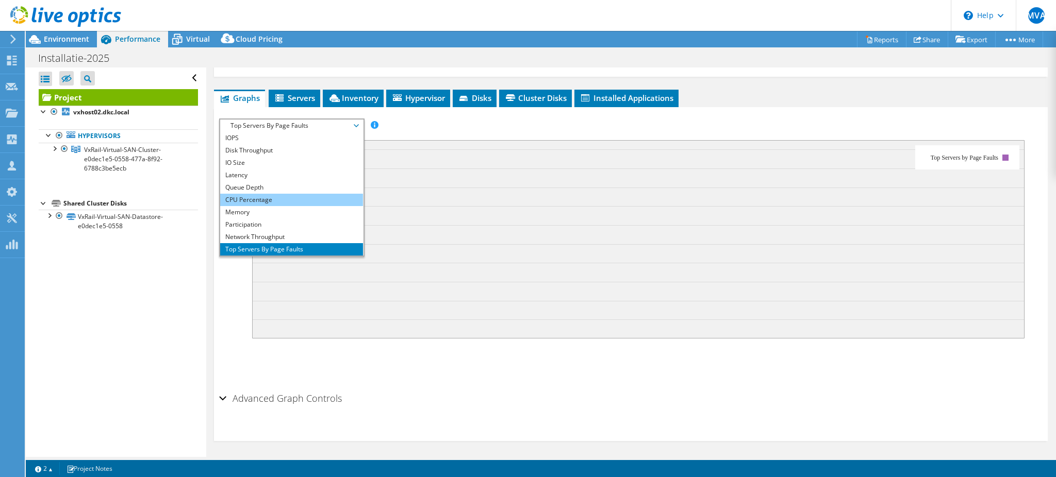
click at [253, 196] on li "CPU Percentage" at bounding box center [291, 200] width 143 height 12
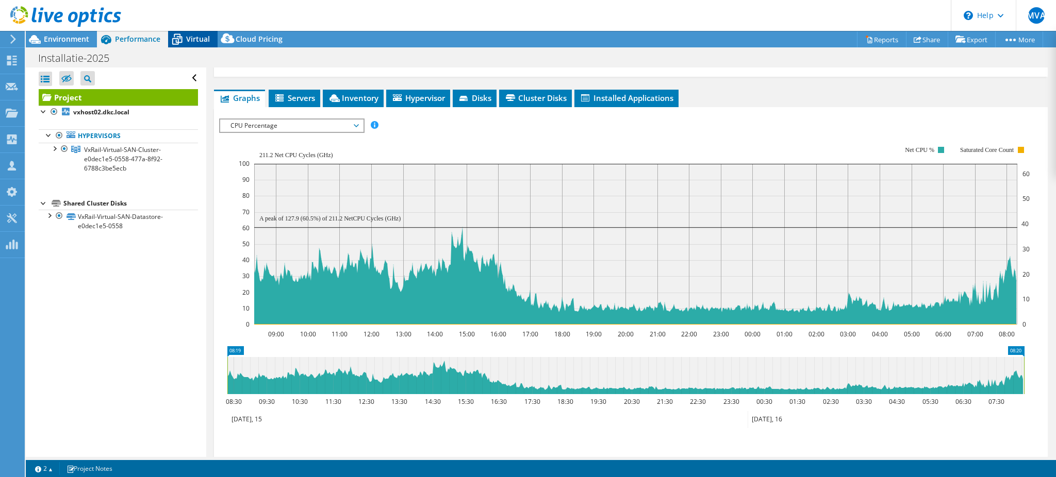
click at [177, 41] on icon at bounding box center [177, 40] width 10 height 8
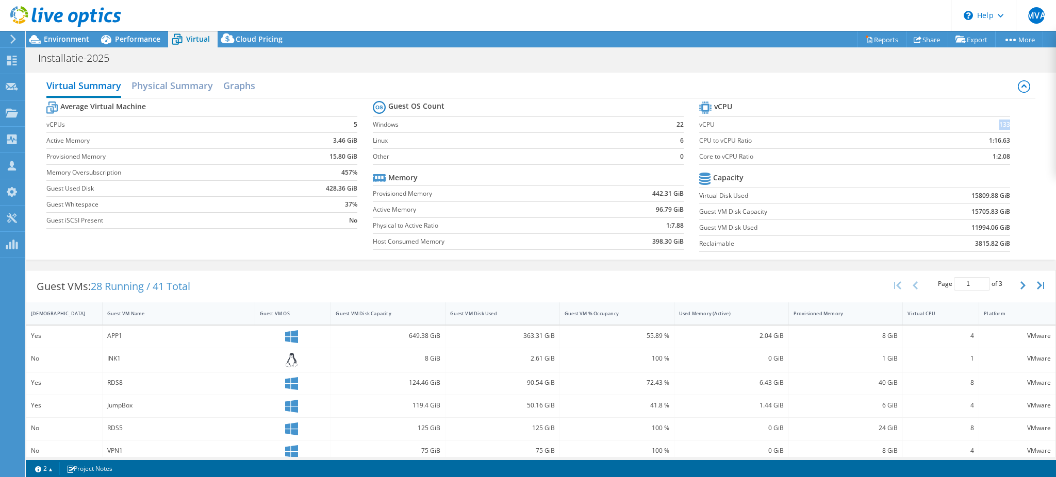
drag, startPoint x: 983, startPoint y: 122, endPoint x: 999, endPoint y: 122, distance: 16.0
click at [633, 122] on td "133" at bounding box center [968, 125] width 81 height 16
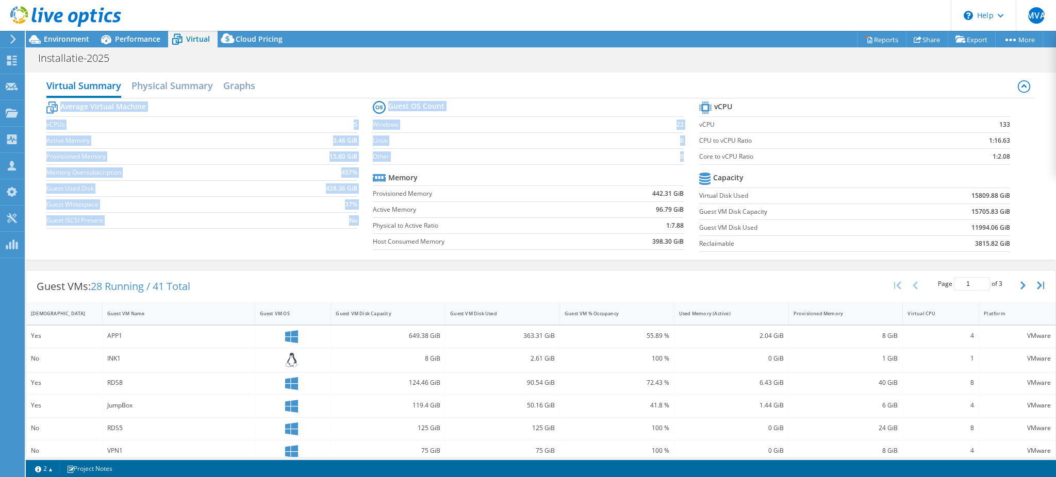
drag, startPoint x: 368, startPoint y: 193, endPoint x: 628, endPoint y: 251, distance: 266.2
click at [628, 251] on div "Average Virtual Machine vCPUs 5 Active Memory 3.46 GiB Provisioned Memory 15.80…" at bounding box center [540, 177] width 989 height 159
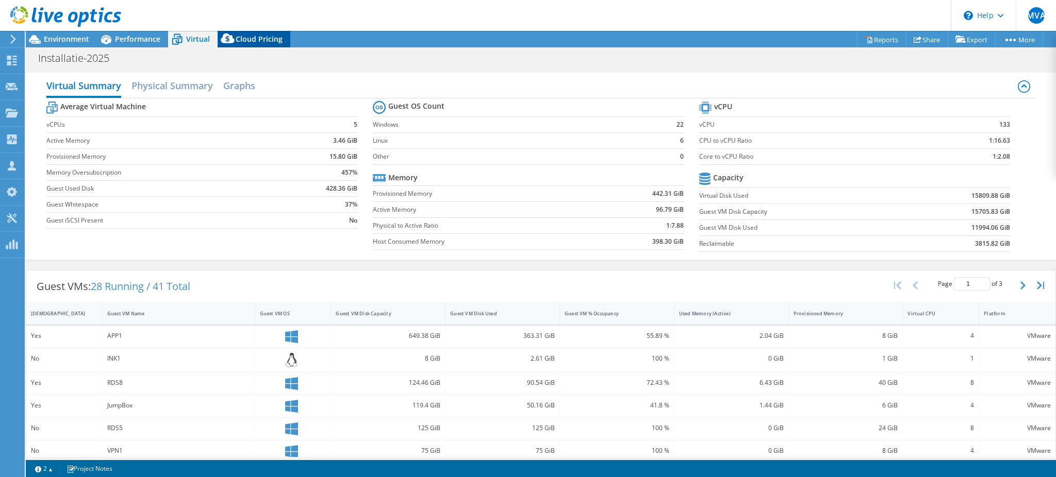
click at [253, 39] on span "Cloud Pricing" at bounding box center [259, 39] width 47 height 10
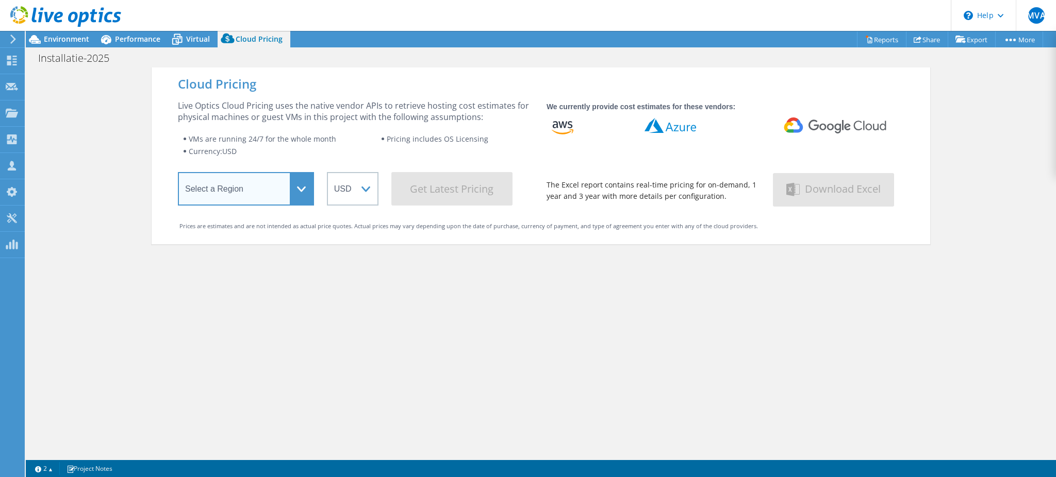
drag, startPoint x: 255, startPoint y: 187, endPoint x: 219, endPoint y: 203, distance: 39.0
click at [255, 187] on select "Select a Region Asia Pacific (Hong Kong) Asia Pacific (Mumbai) Asia Pacific (Se…" at bounding box center [246, 189] width 136 height 34
select select "EUFrankfurt"
click at [178, 174] on select "Select a Region Asia Pacific (Hong Kong) Asia Pacific (Mumbai) Asia Pacific (Se…" at bounding box center [246, 189] width 136 height 34
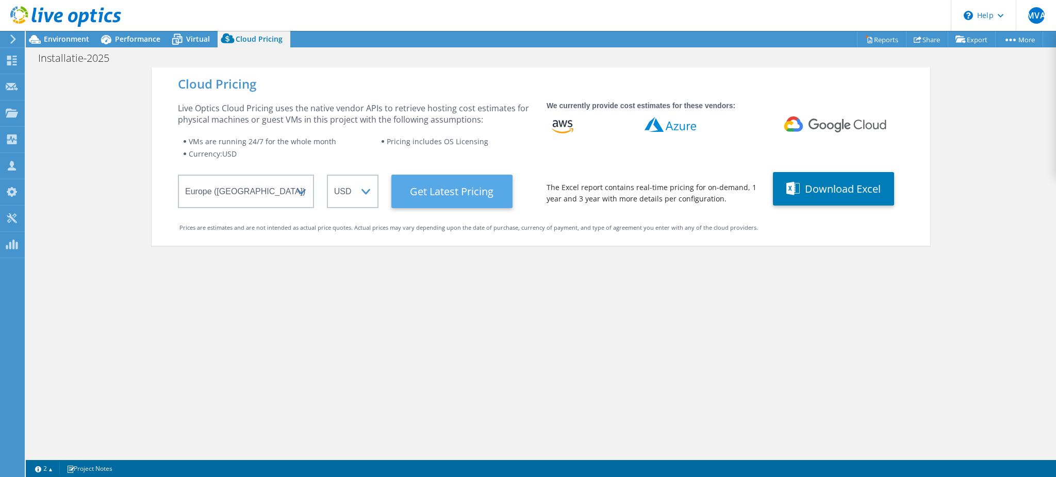
click at [444, 194] on Latest "Get Latest Pricing" at bounding box center [451, 192] width 121 height 34
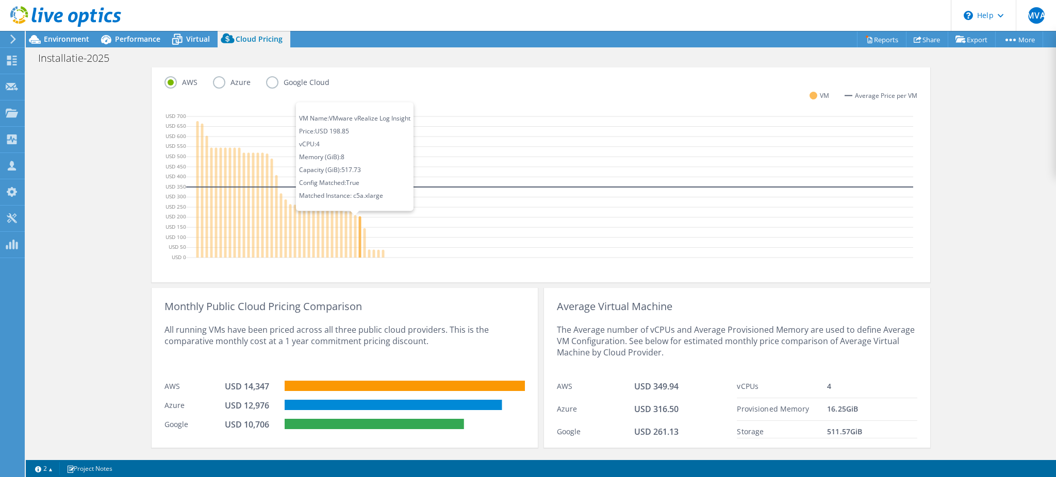
scroll to position [298, 0]
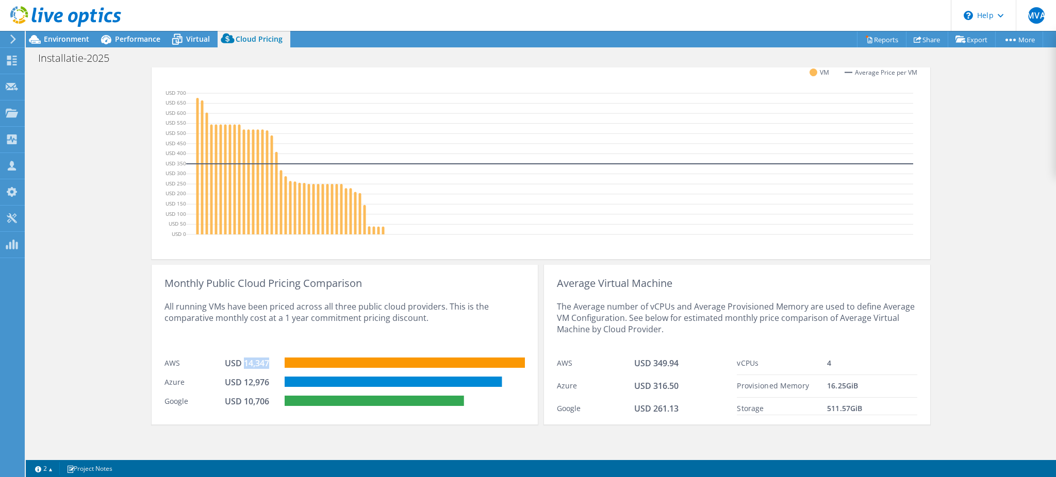
drag, startPoint x: 238, startPoint y: 364, endPoint x: 271, endPoint y: 363, distance: 32.5
click at [271, 286] on div "USD 14,347" at bounding box center [255, 365] width 60 height 14
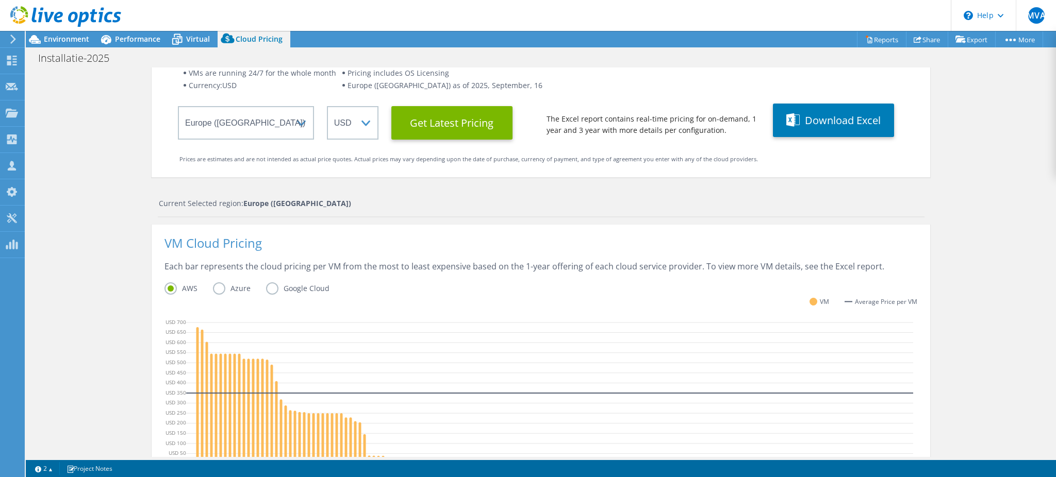
scroll to position [0, 0]
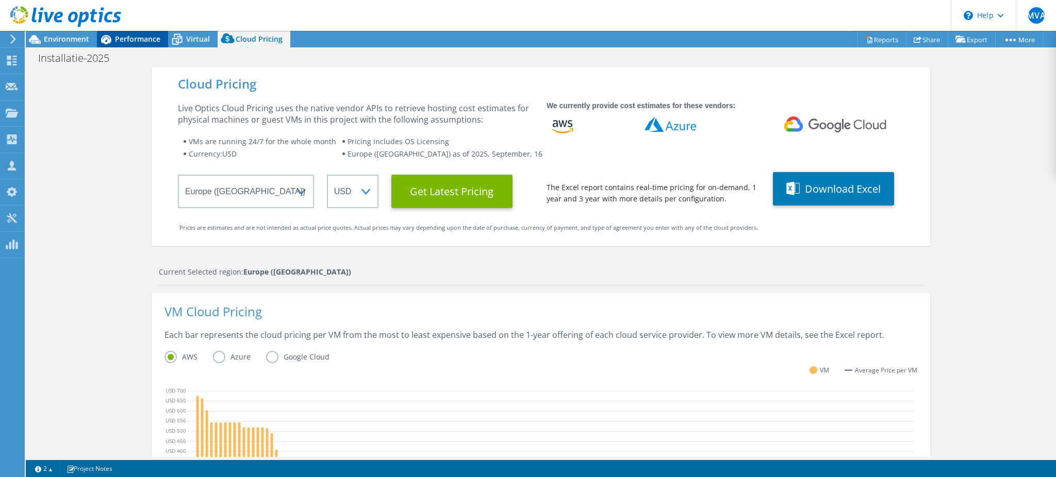
click at [125, 39] on span "Performance" at bounding box center [137, 39] width 45 height 10
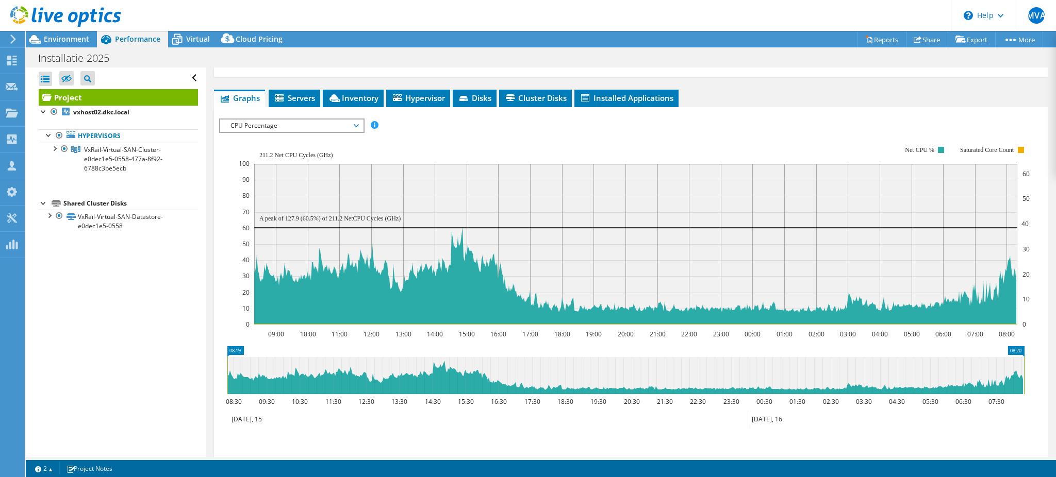
click at [243, 121] on span "CPU Percentage" at bounding box center [291, 126] width 133 height 12
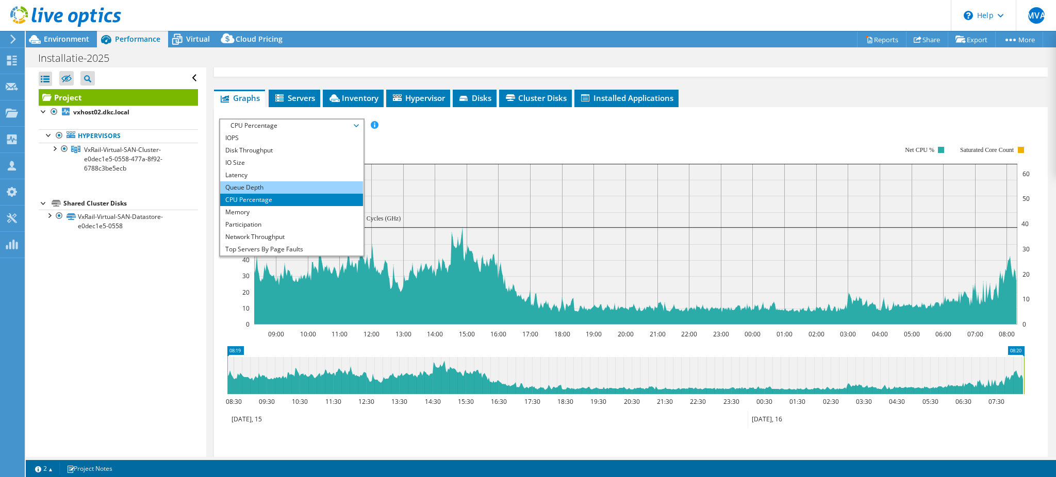
scroll to position [24, 0]
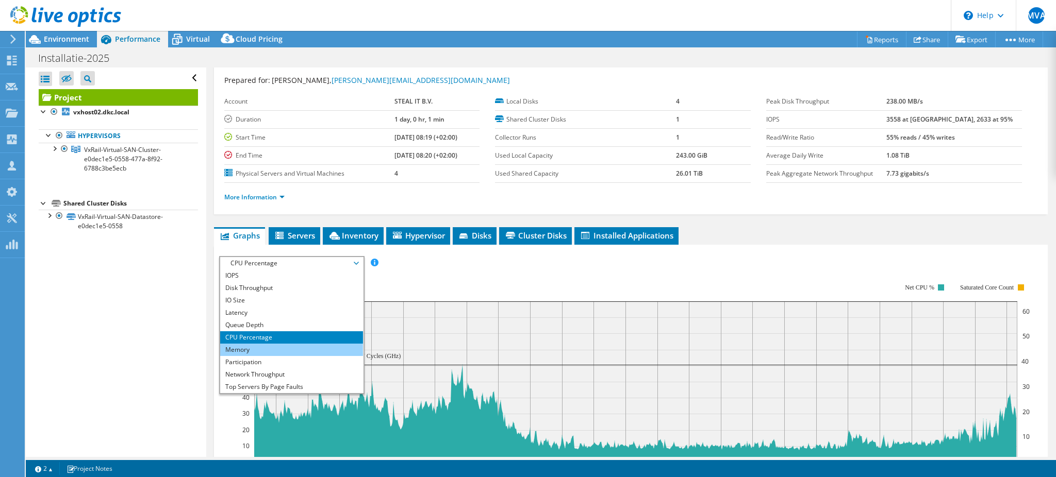
click at [237, 286] on li "Memory" at bounding box center [291, 350] width 143 height 12
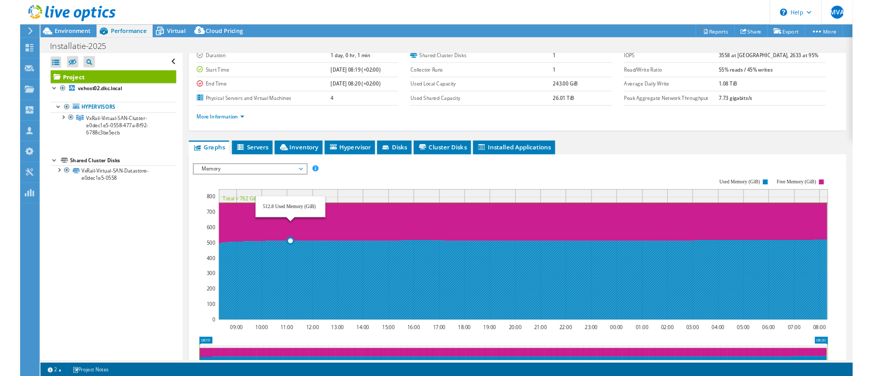
scroll to position [93, 0]
